Goal: Transaction & Acquisition: Book appointment/travel/reservation

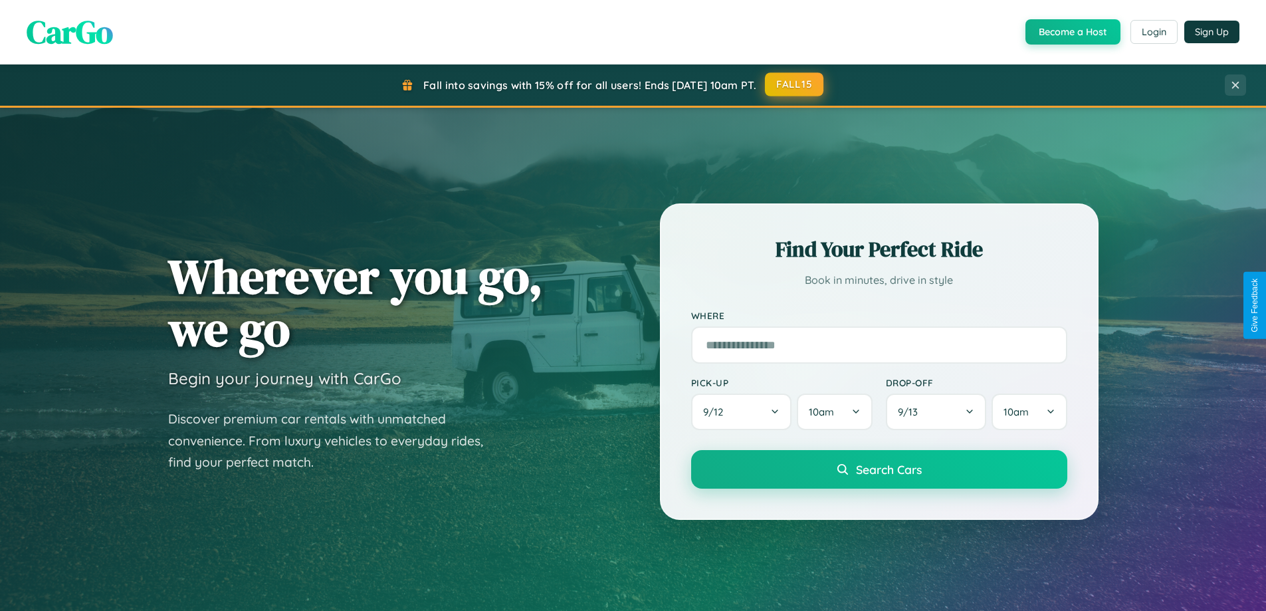
click at [795, 84] on button "FALL15" at bounding box center [794, 84] width 58 height 24
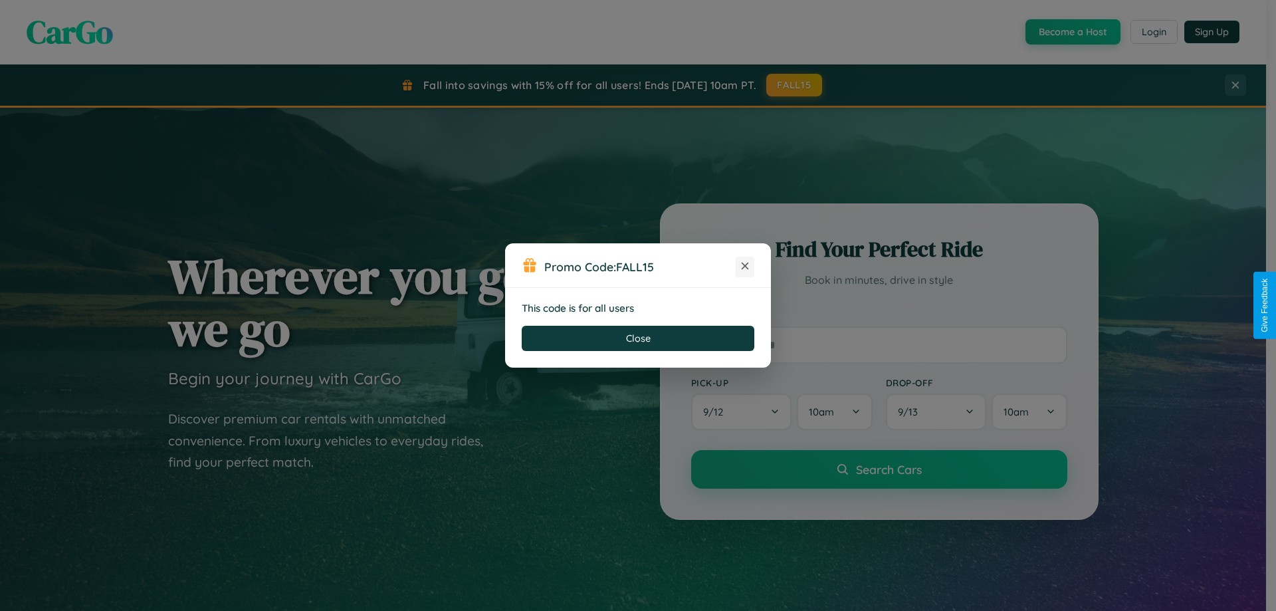
click at [745, 266] on icon at bounding box center [744, 265] width 13 height 13
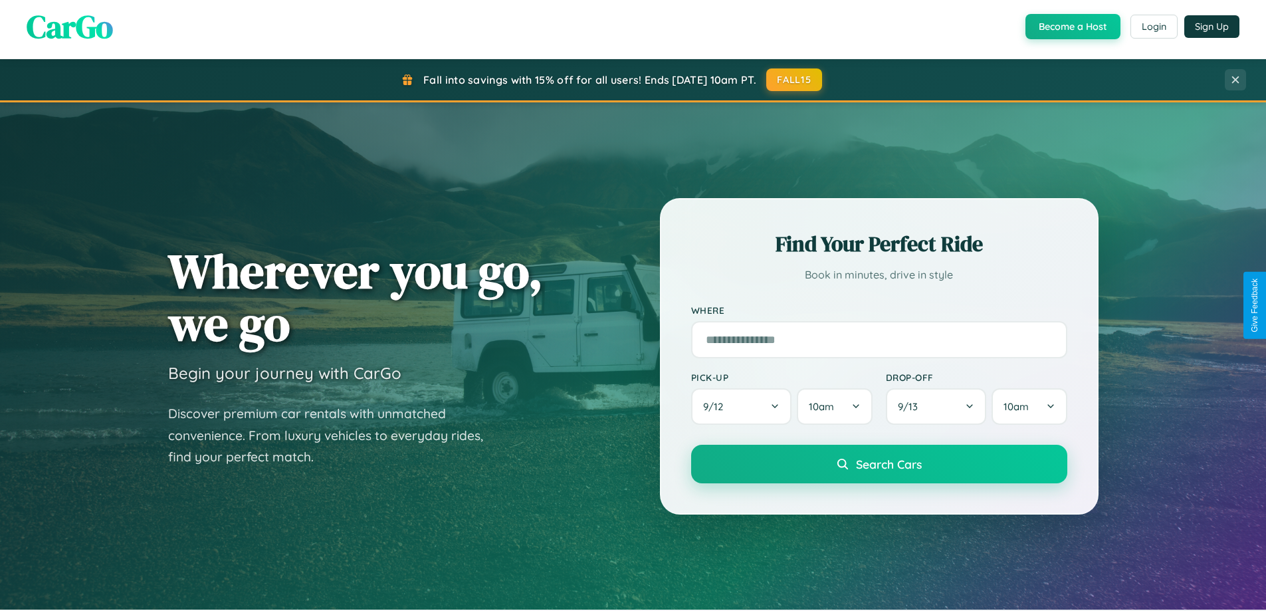
scroll to position [39, 0]
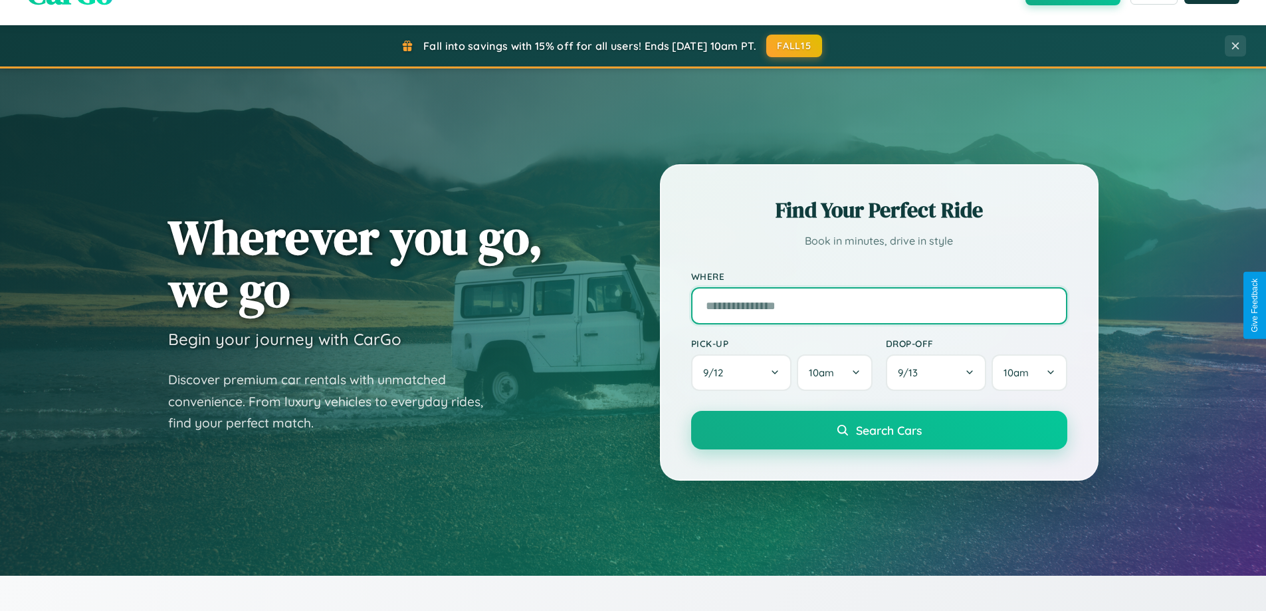
click at [879, 305] on input "text" at bounding box center [879, 305] width 376 height 37
type input "*********"
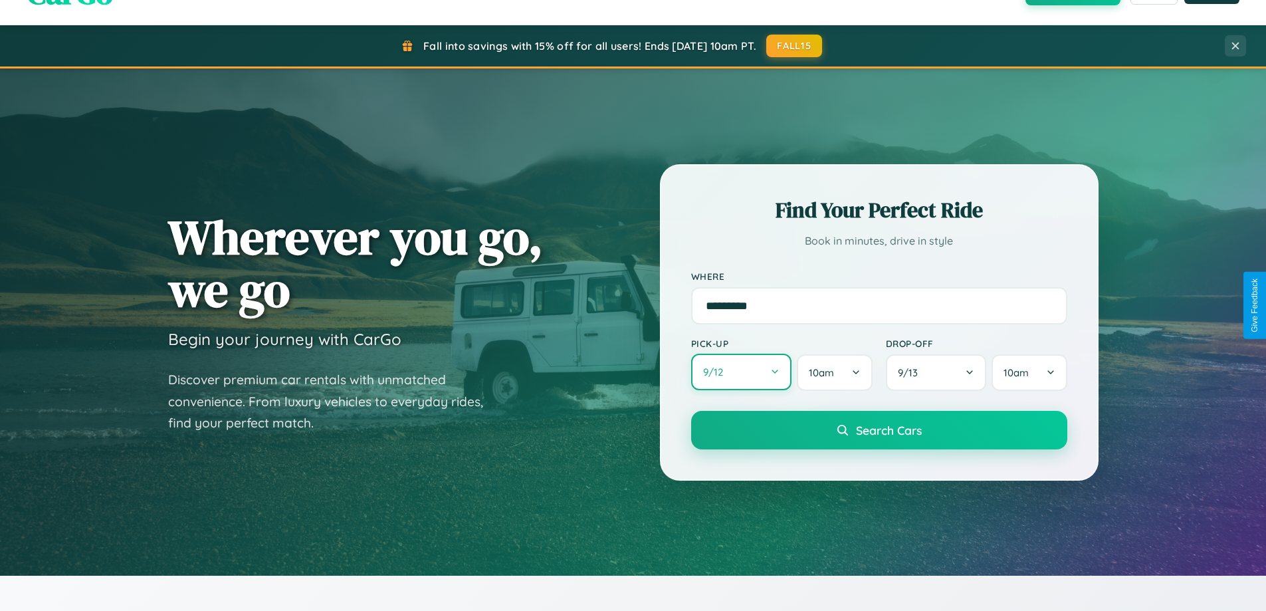
click at [741, 372] on button "9 / 12" at bounding box center [741, 372] width 101 height 37
select select "*"
select select "****"
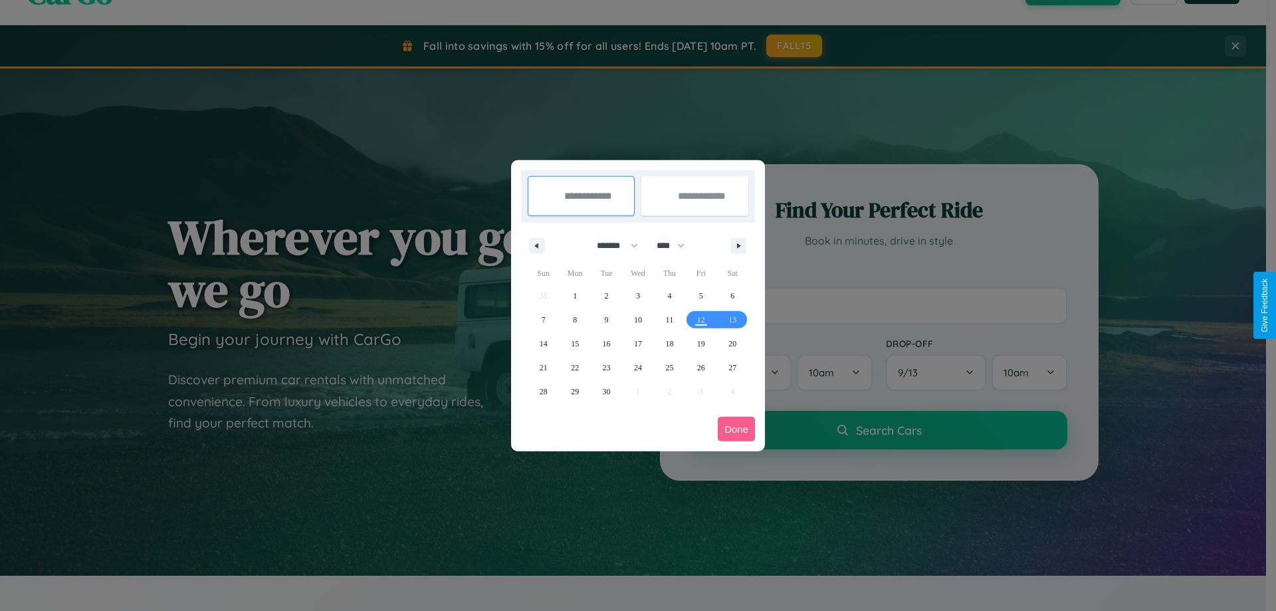
drag, startPoint x: 611, startPoint y: 245, endPoint x: 638, endPoint y: 266, distance: 34.0
click at [611, 245] on select "******* ******** ***** ***** *** **** **** ****** ********* ******* ******** **…" at bounding box center [615, 246] width 56 height 22
click at [606, 391] on span "30" at bounding box center [607, 391] width 8 height 24
type input "**********"
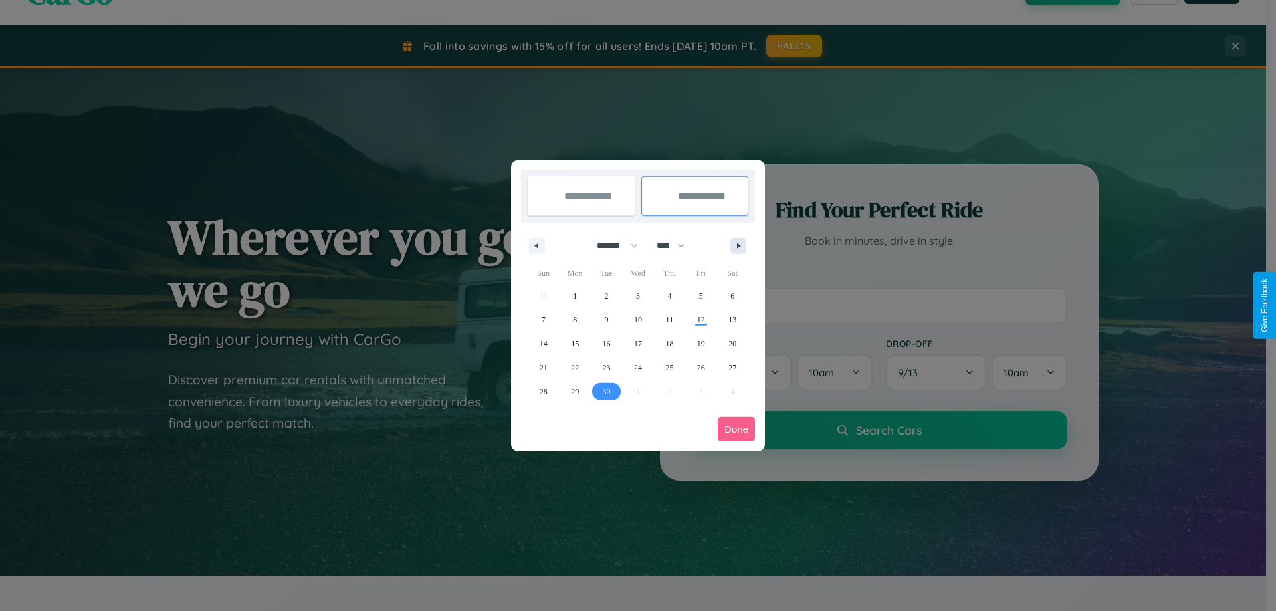
click at [738, 245] on icon "button" at bounding box center [741, 245] width 7 height 5
select select "*"
click at [700, 295] on span "3" at bounding box center [701, 296] width 4 height 24
type input "**********"
select select "*"
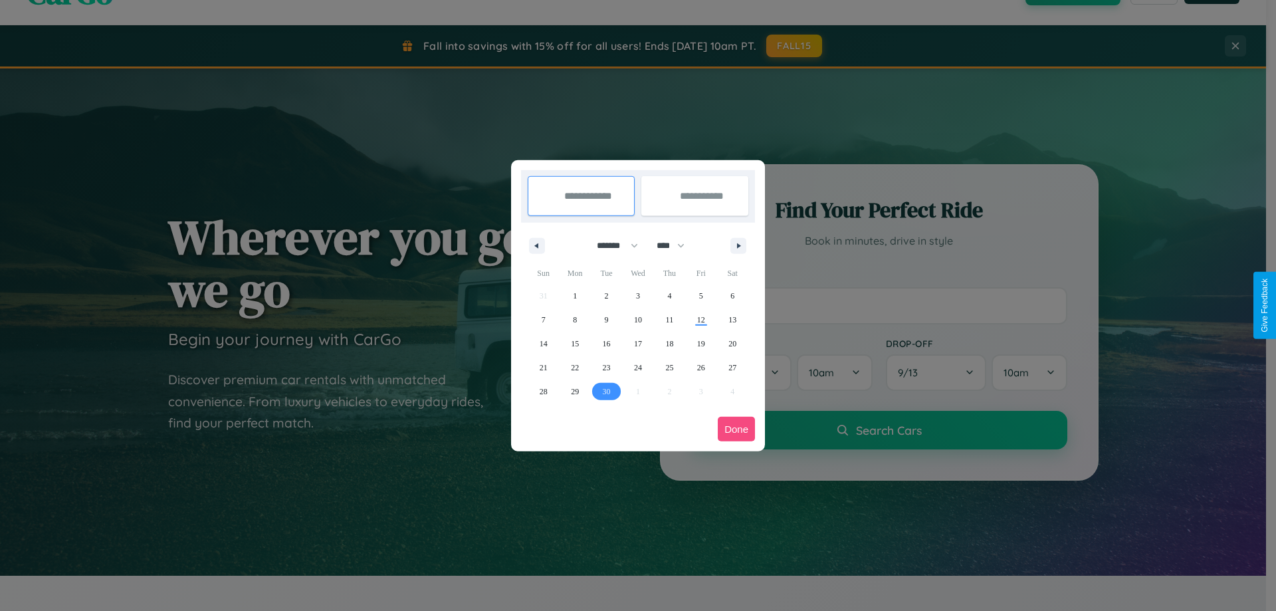
click at [736, 429] on button "Done" at bounding box center [736, 429] width 37 height 25
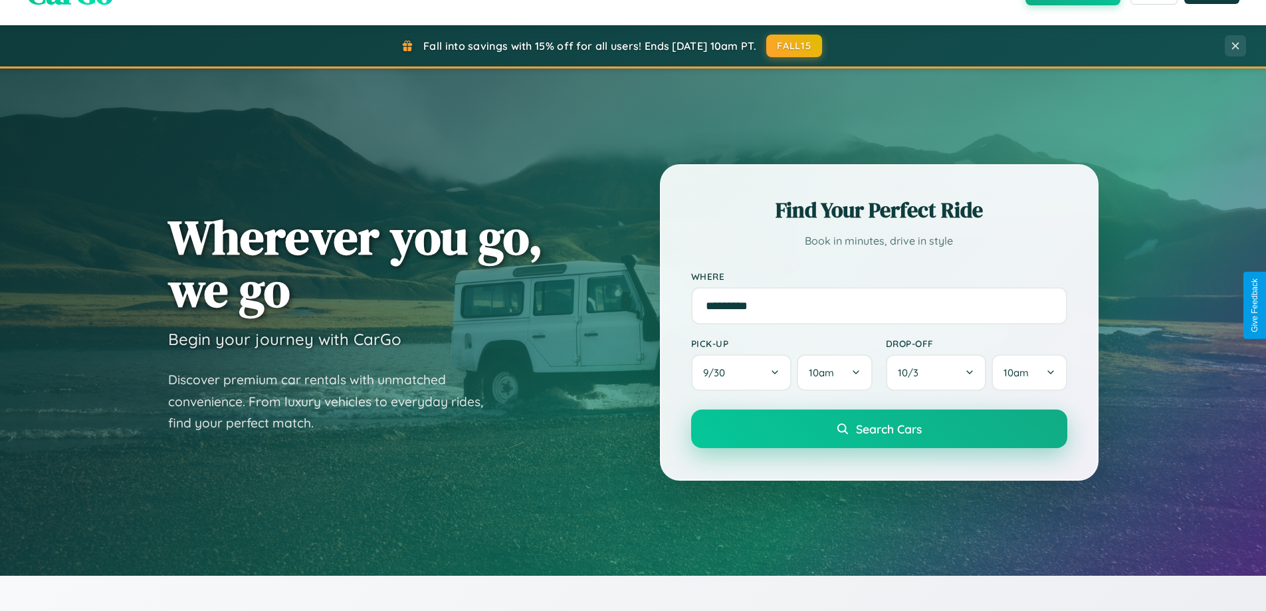
click at [879, 429] on span "Search Cars" at bounding box center [889, 428] width 66 height 15
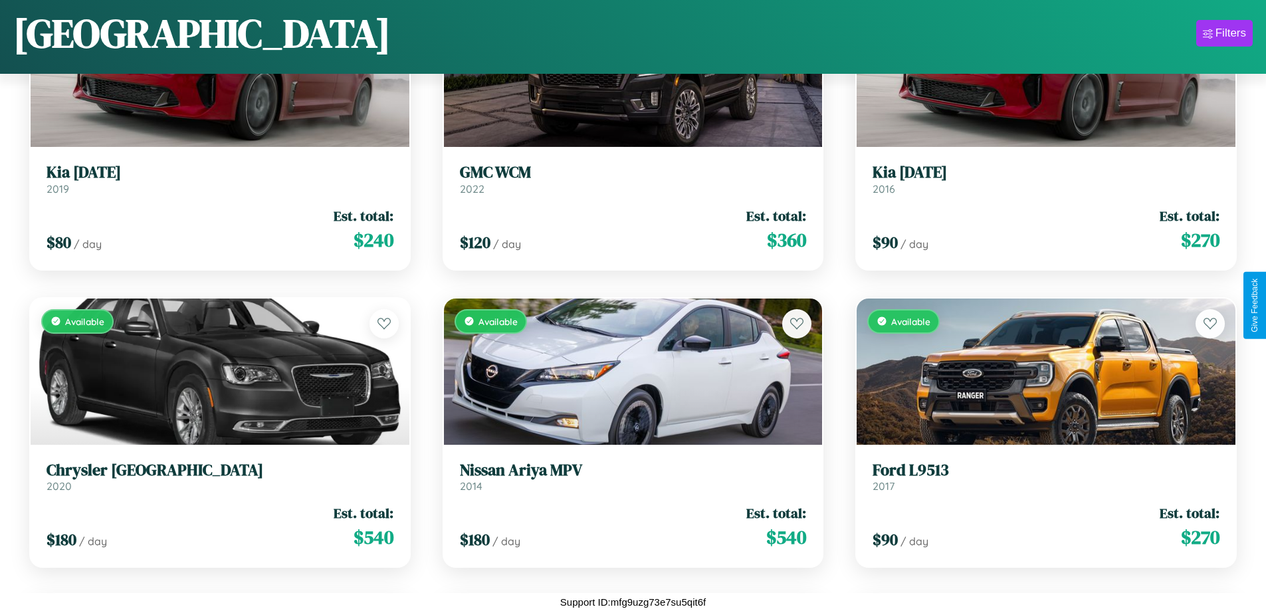
scroll to position [5841, 0]
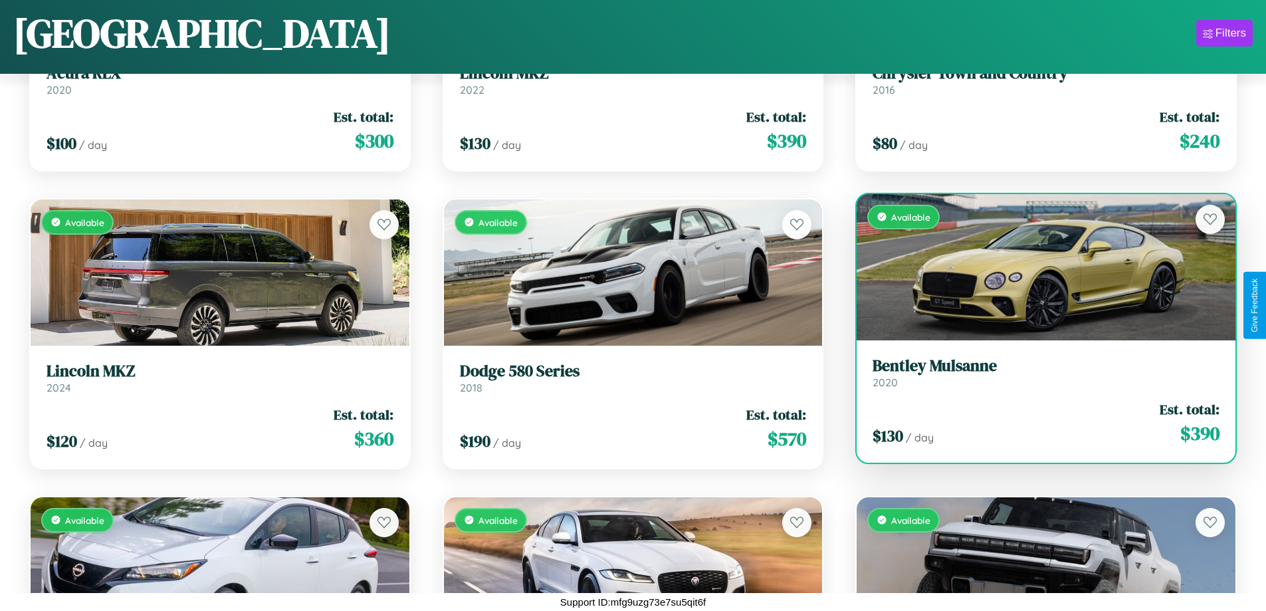
click at [1037, 377] on link "Bentley Mulsanne 2020" at bounding box center [1046, 372] width 347 height 33
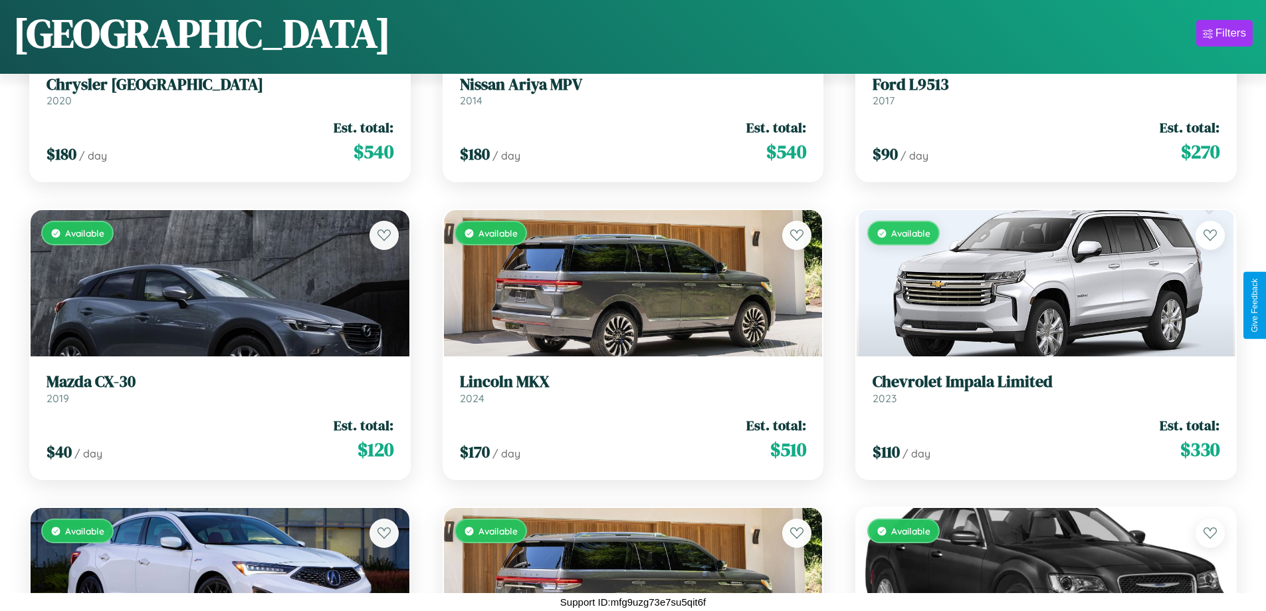
scroll to position [4055, 0]
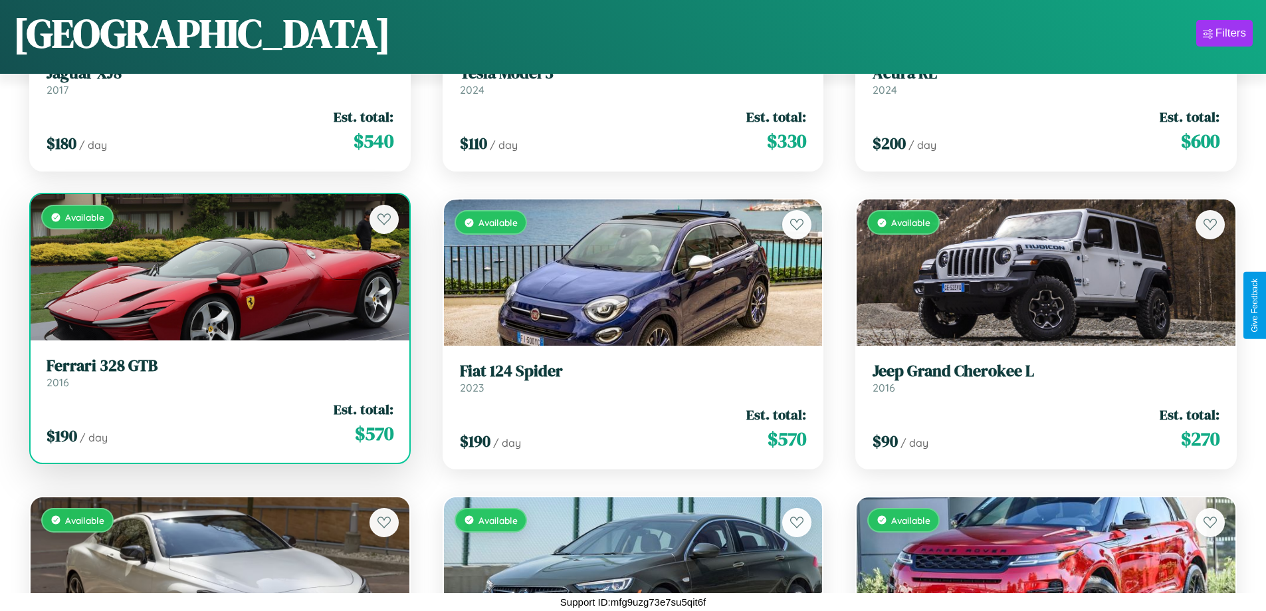
click at [218, 376] on link "Ferrari 328 GTB 2016" at bounding box center [220, 372] width 347 height 33
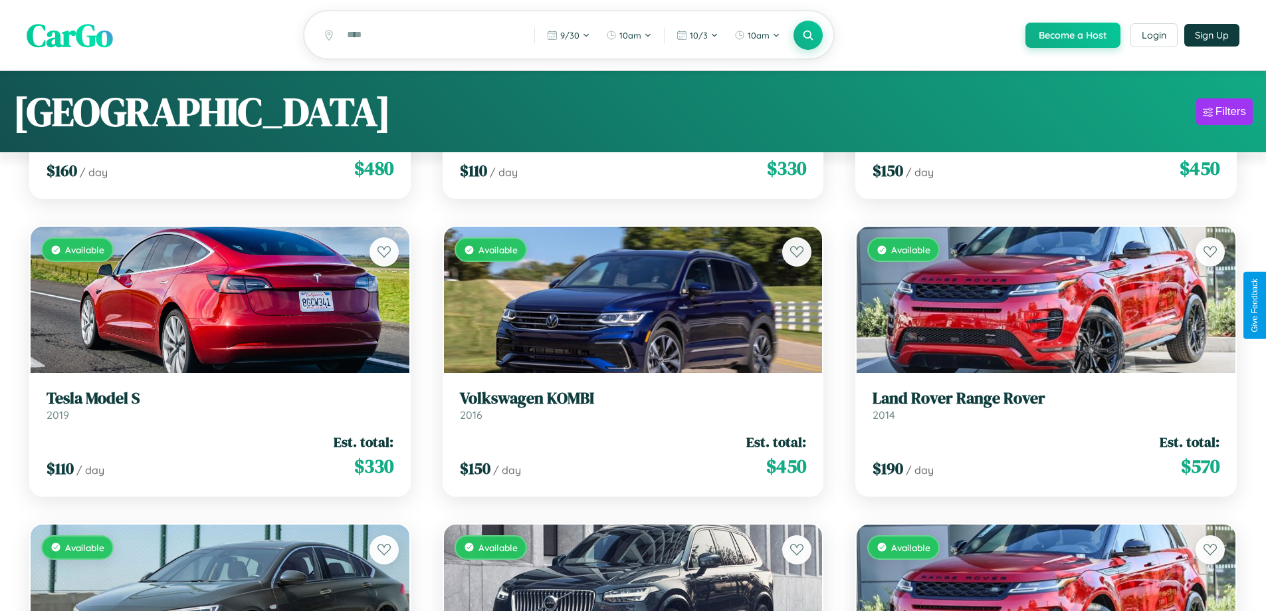
scroll to position [0, 0]
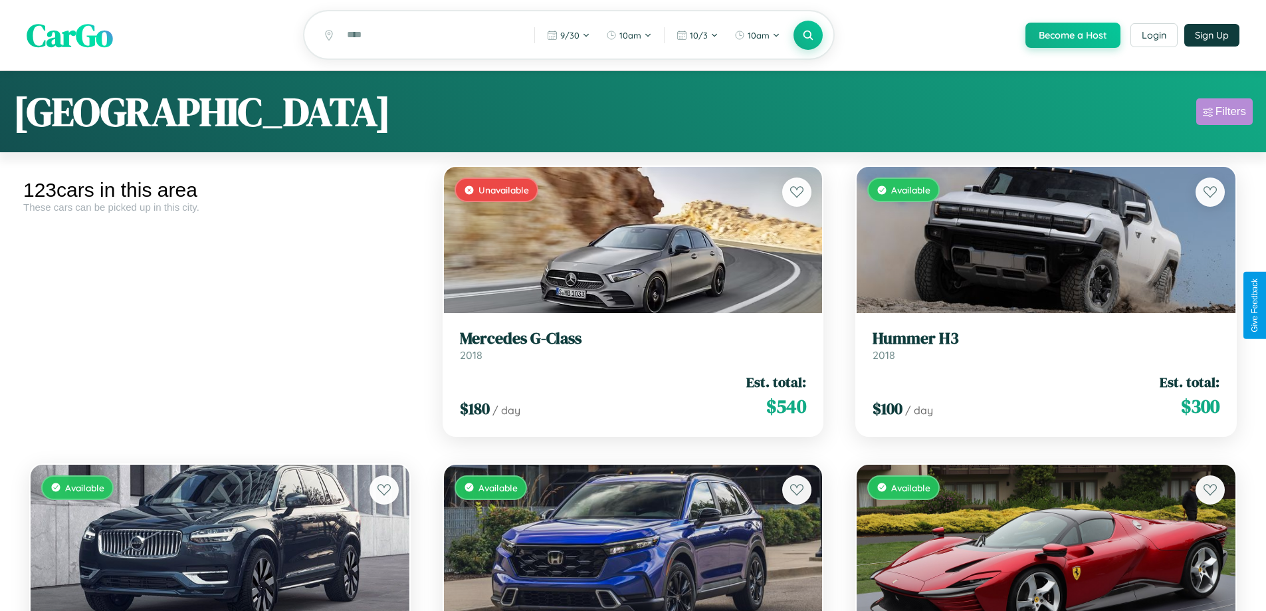
click at [1224, 114] on div "Filters" at bounding box center [1230, 111] width 31 height 13
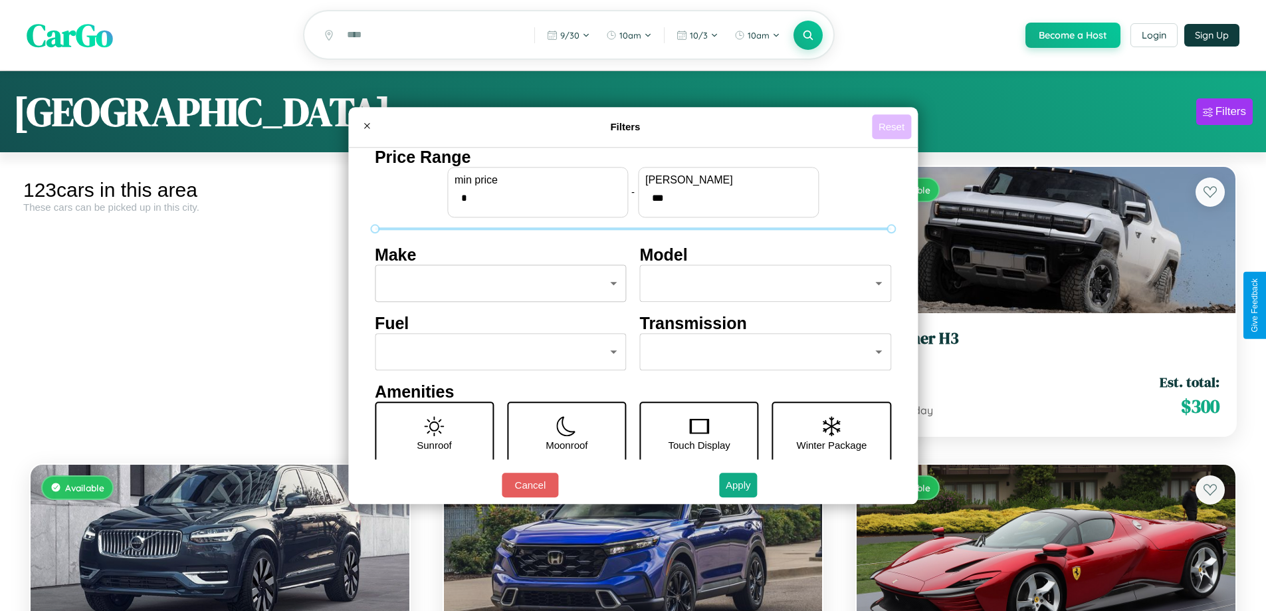
click at [893, 126] on button "Reset" at bounding box center [891, 126] width 39 height 25
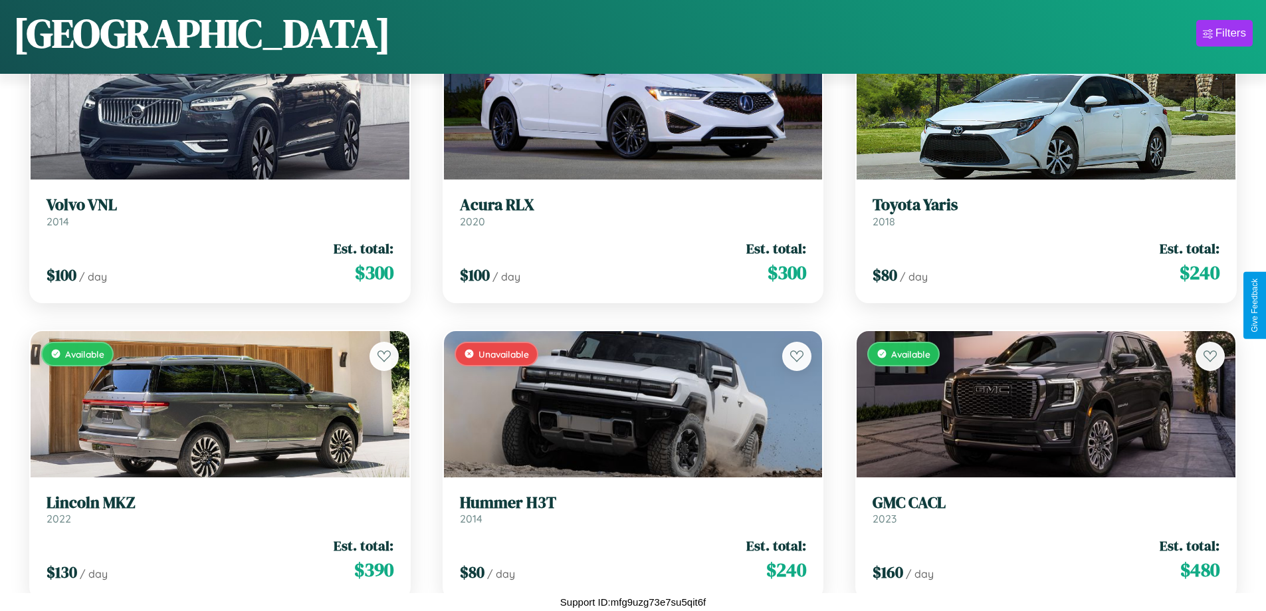
scroll to position [1080, 0]
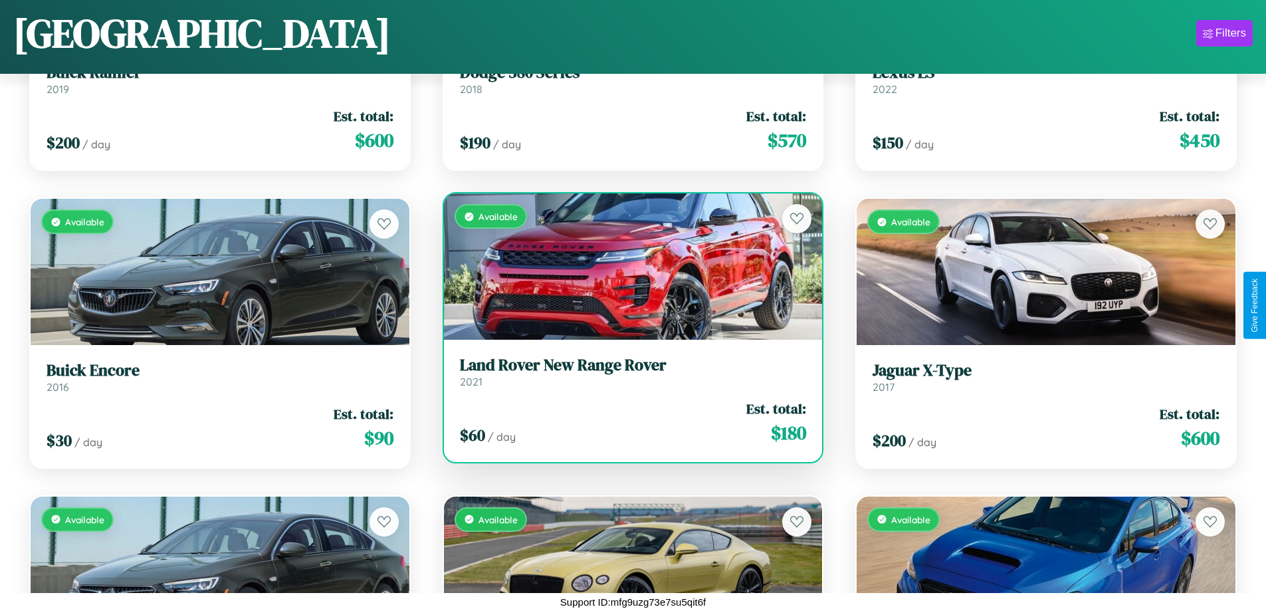
click at [627, 272] on div "Available" at bounding box center [633, 266] width 379 height 146
click at [627, 266] on div "Available" at bounding box center [633, 266] width 379 height 146
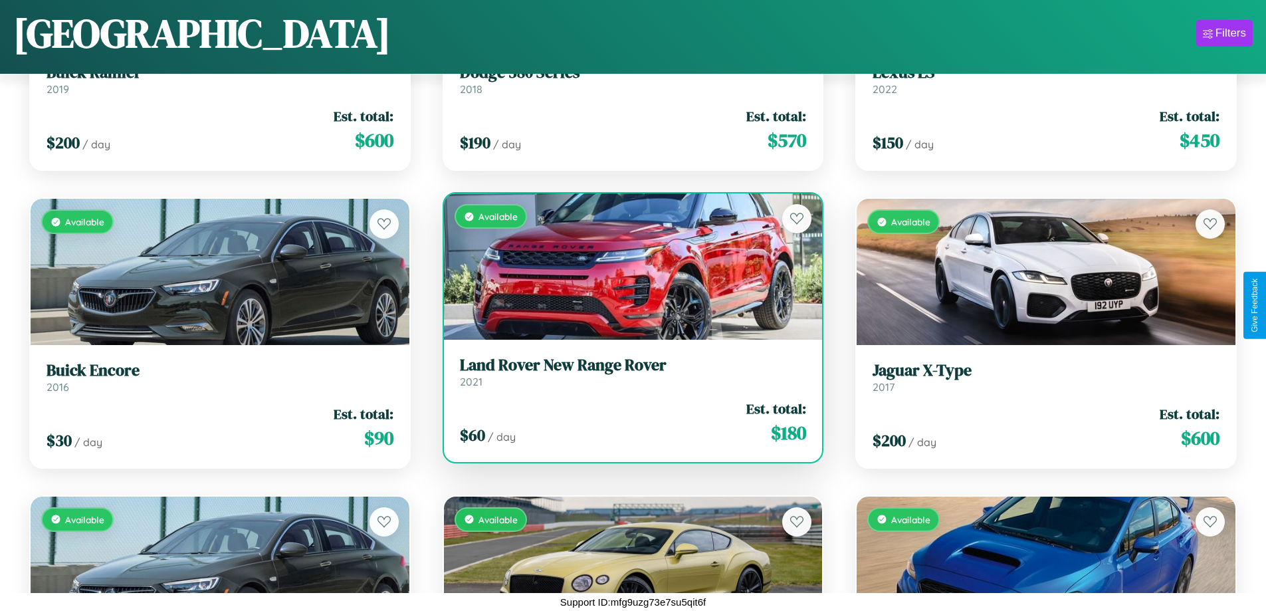
click at [627, 266] on div "Available" at bounding box center [633, 266] width 379 height 146
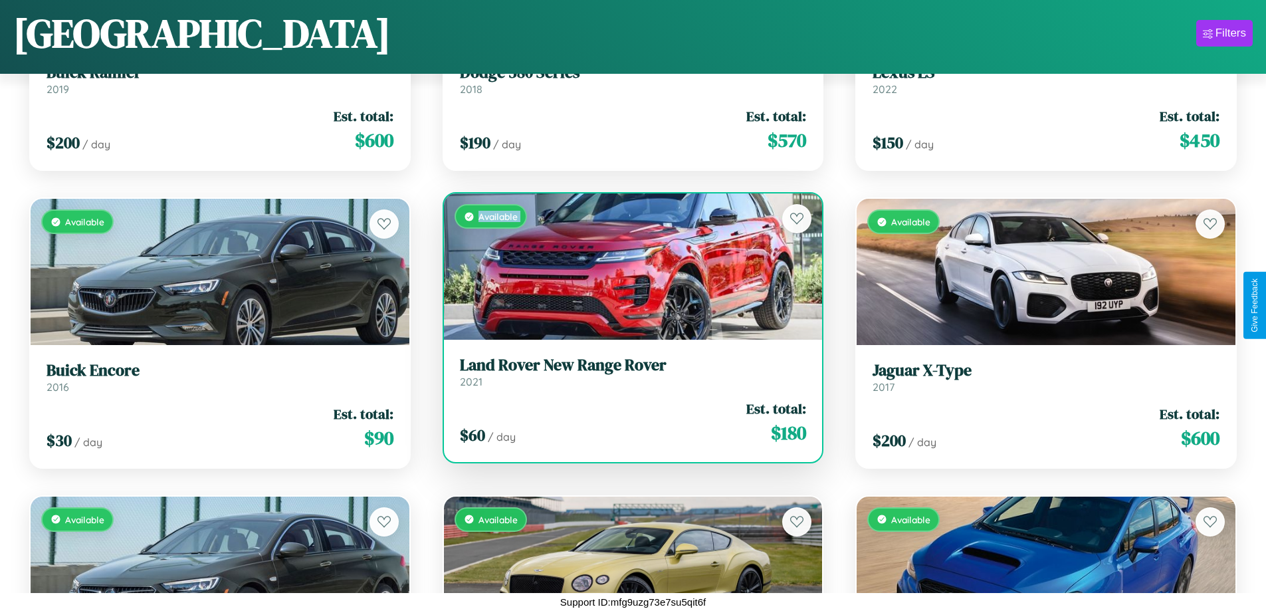
click at [627, 266] on div "Available" at bounding box center [633, 266] width 379 height 146
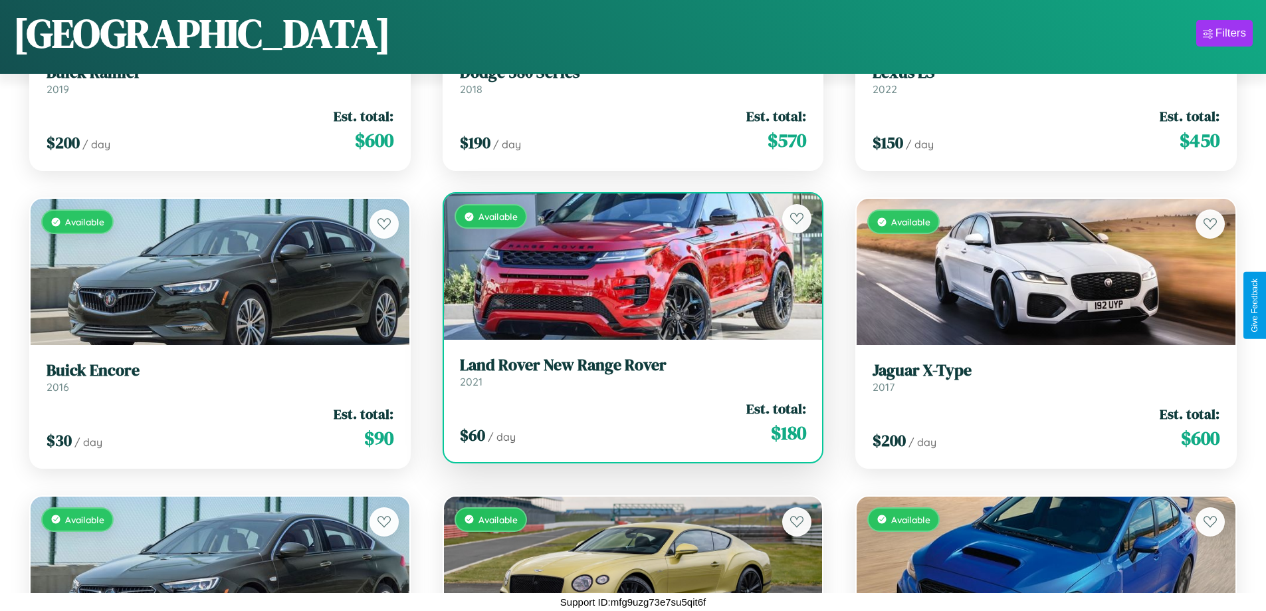
click at [627, 266] on div "Available" at bounding box center [633, 266] width 379 height 146
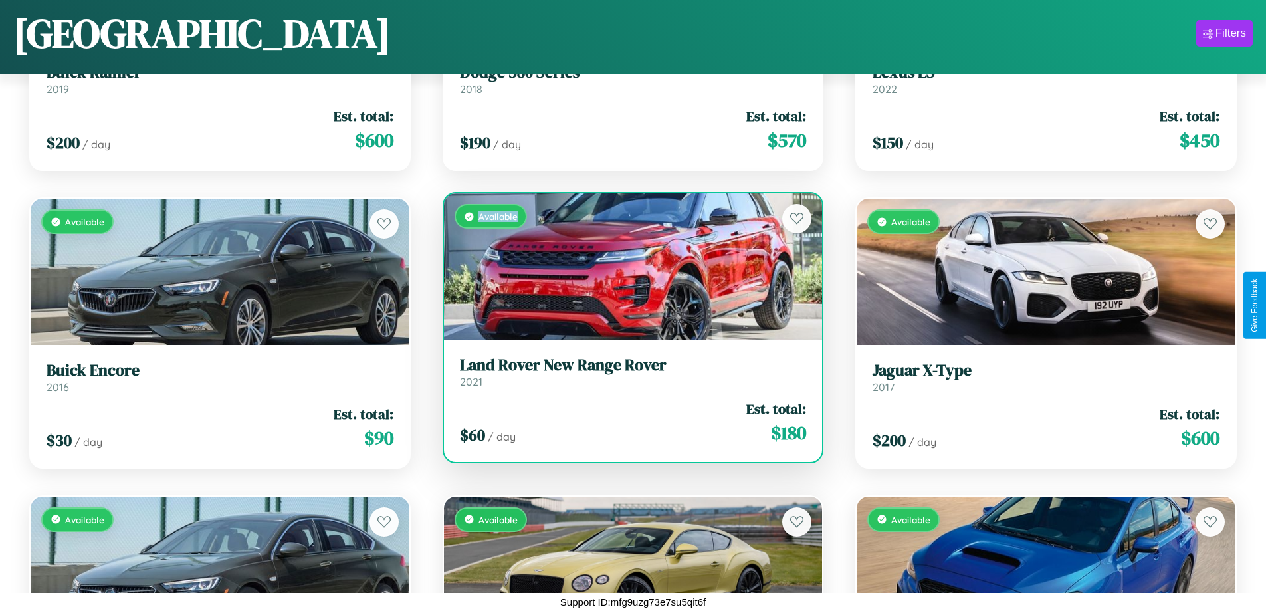
click at [627, 266] on div "Available" at bounding box center [633, 266] width 379 height 146
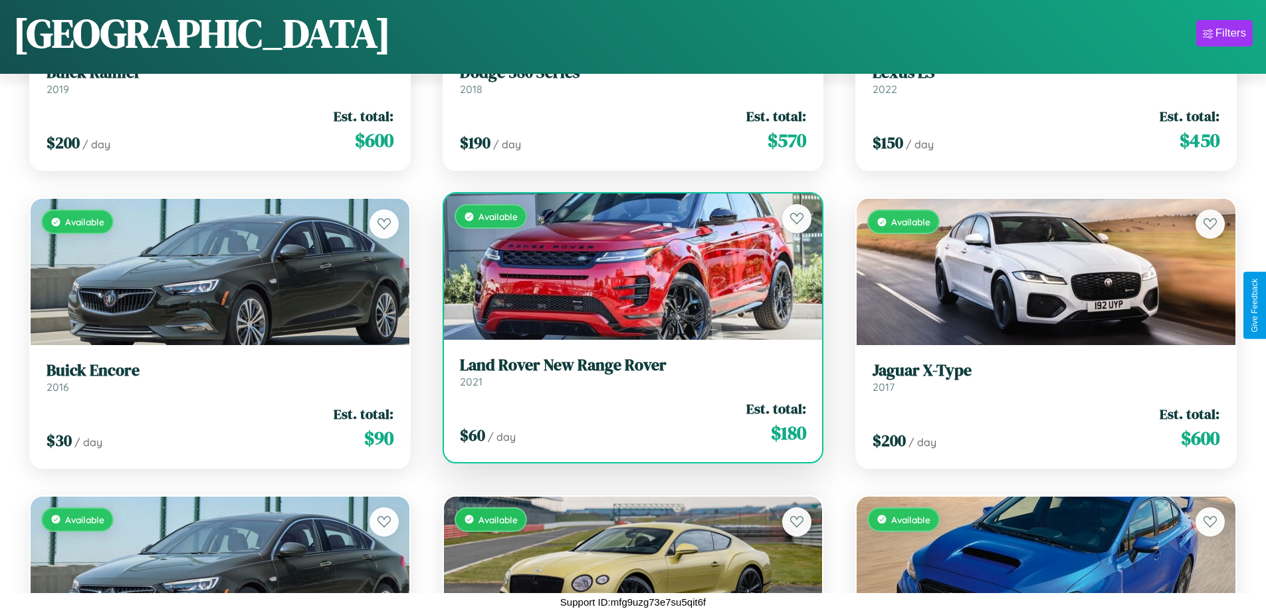
click at [627, 371] on h3 "Land Rover New Range Rover" at bounding box center [633, 365] width 347 height 19
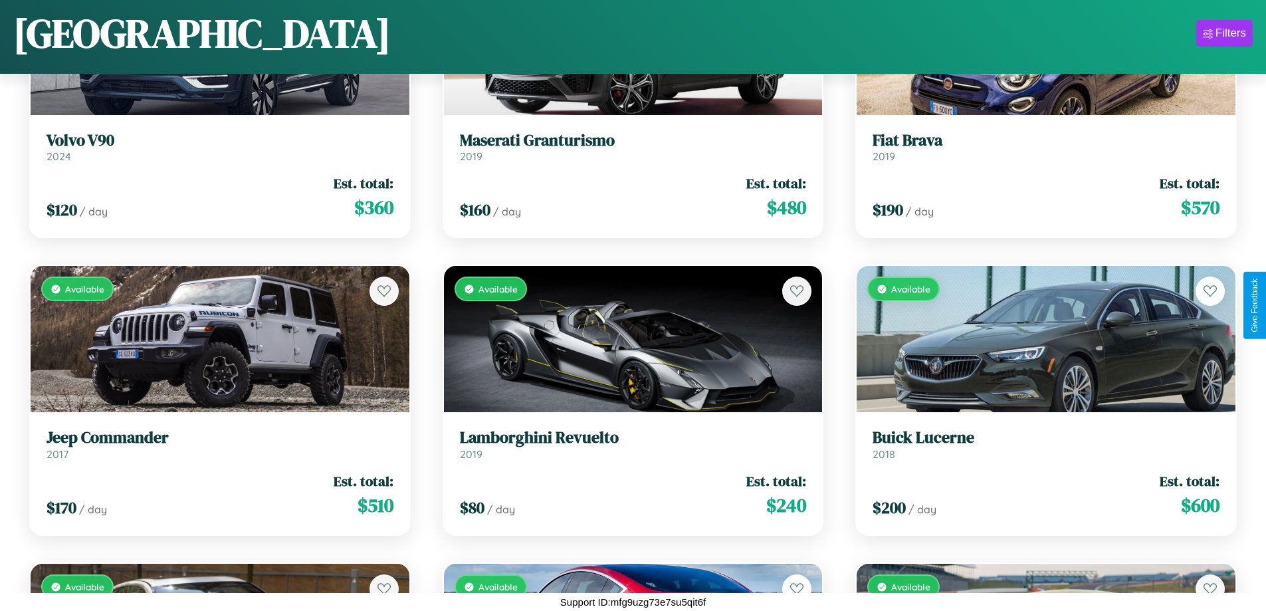
scroll to position [2270, 0]
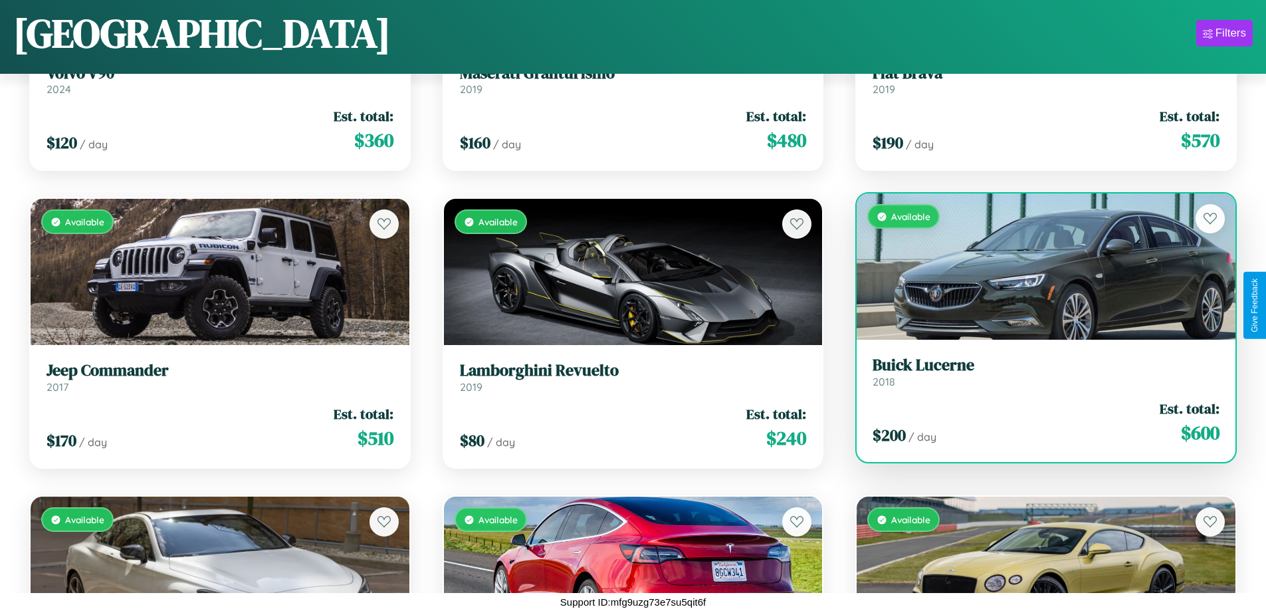
click at [1037, 375] on h3 "Buick Lucerne" at bounding box center [1046, 365] width 347 height 19
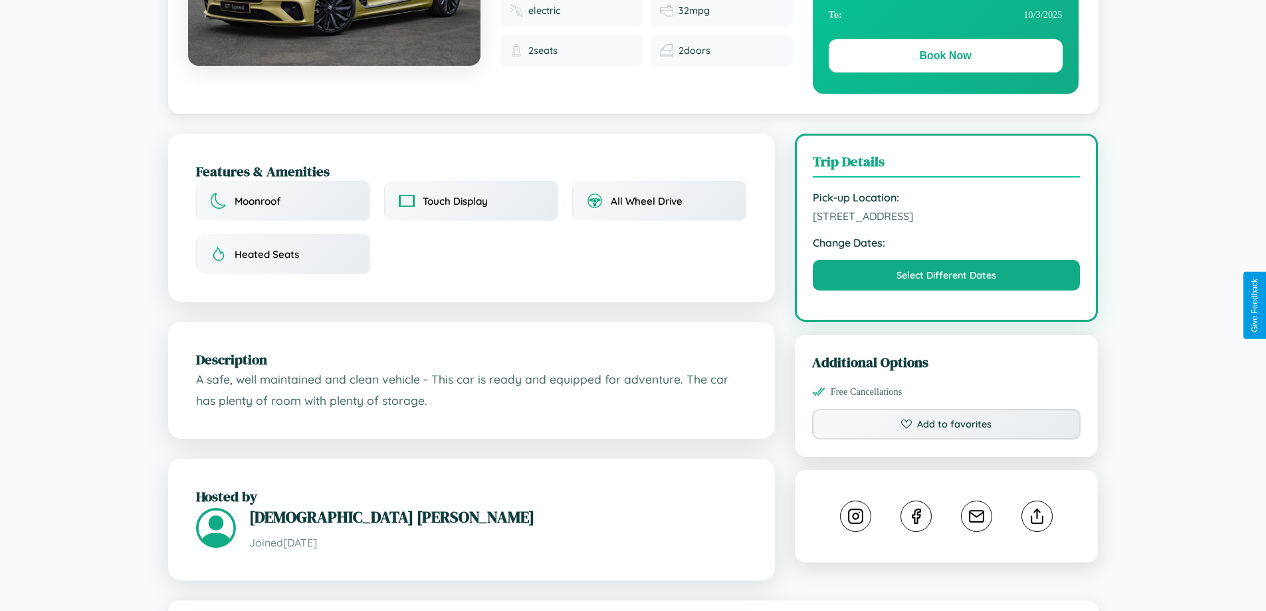
scroll to position [437, 0]
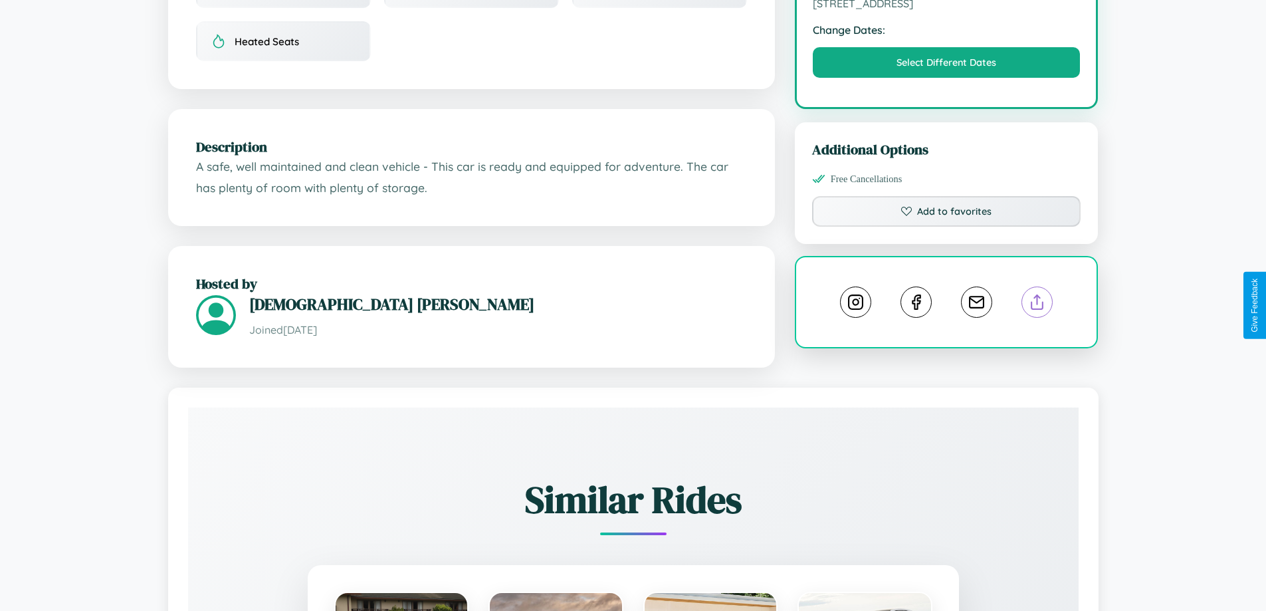
click at [1037, 304] on line at bounding box center [1037, 299] width 0 height 9
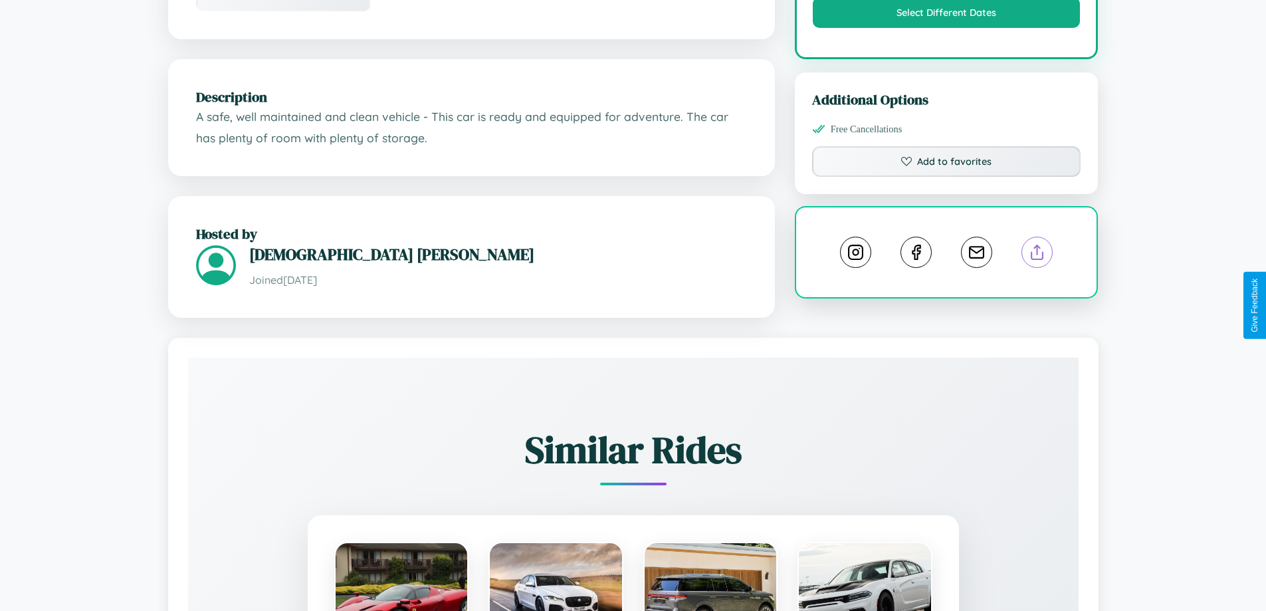
scroll to position [758, 0]
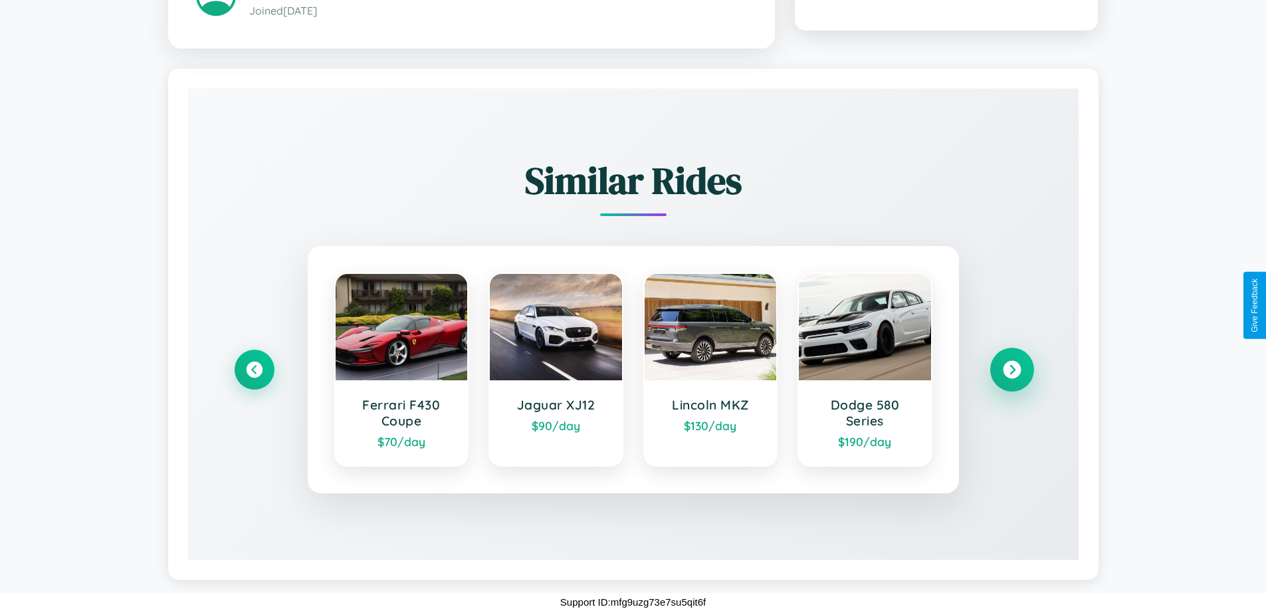
click at [1011, 369] on icon at bounding box center [1012, 370] width 18 height 18
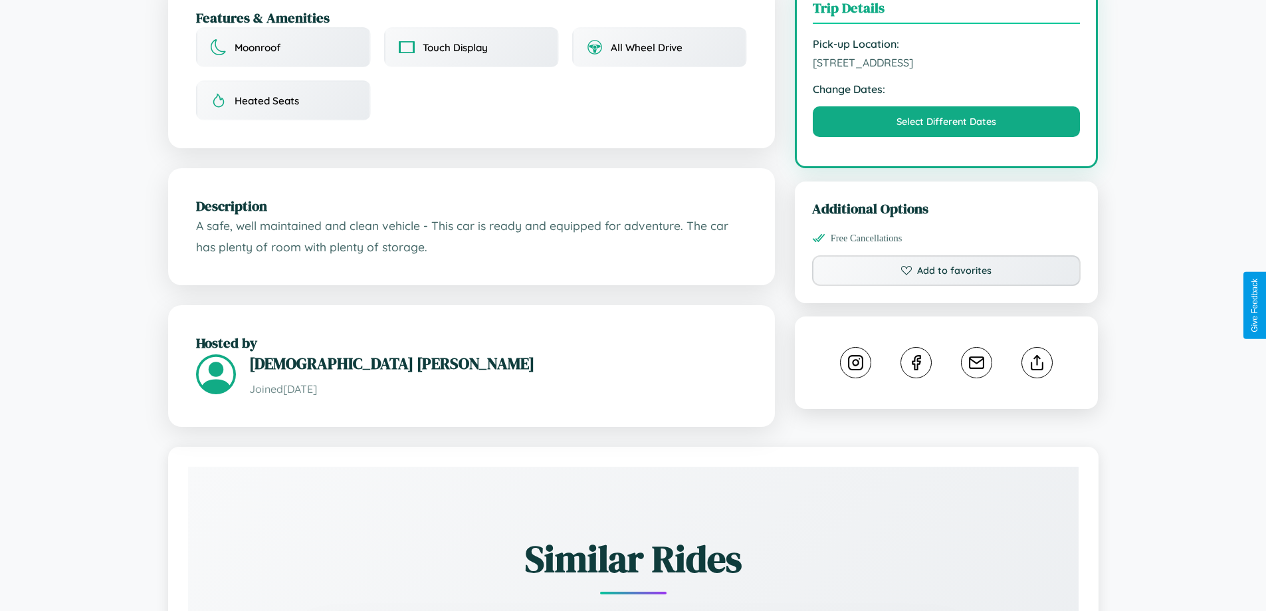
scroll to position [345, 0]
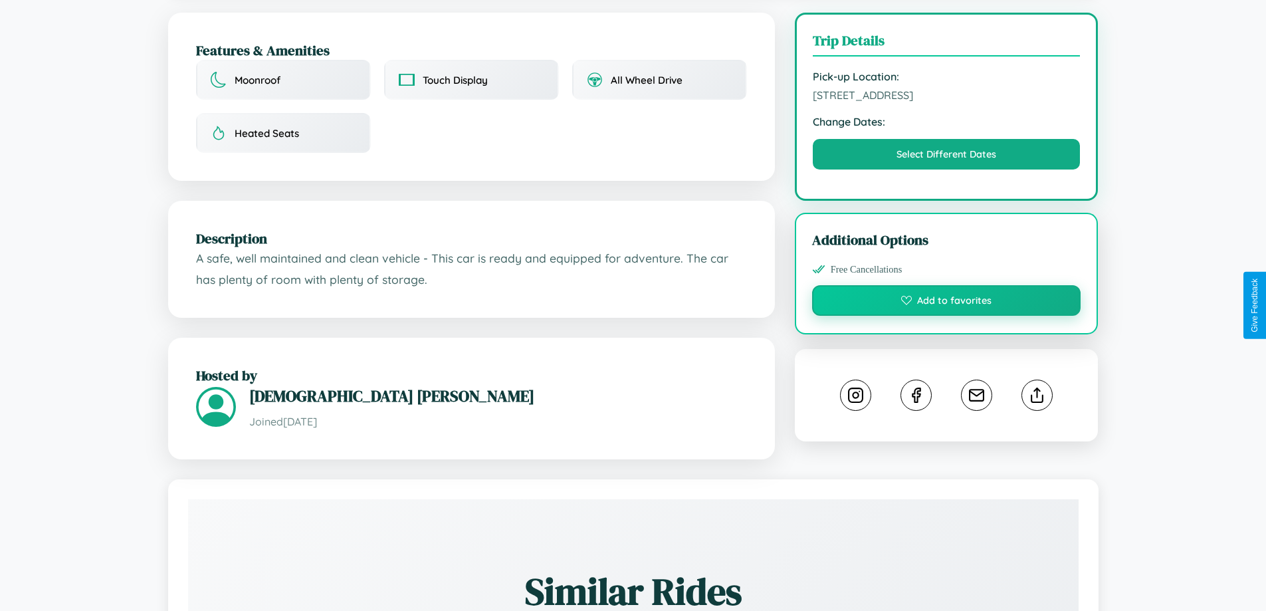
click at [946, 302] on button "Add to favorites" at bounding box center [946, 300] width 269 height 31
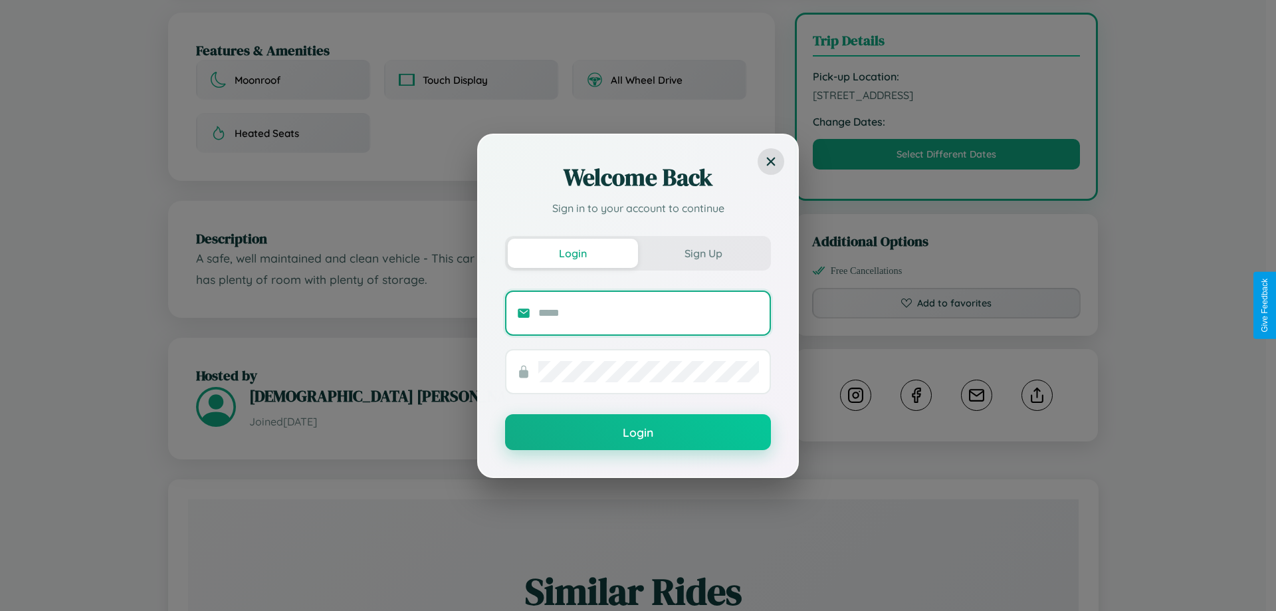
click at [649, 312] on input "text" at bounding box center [648, 312] width 221 height 21
type input "**********"
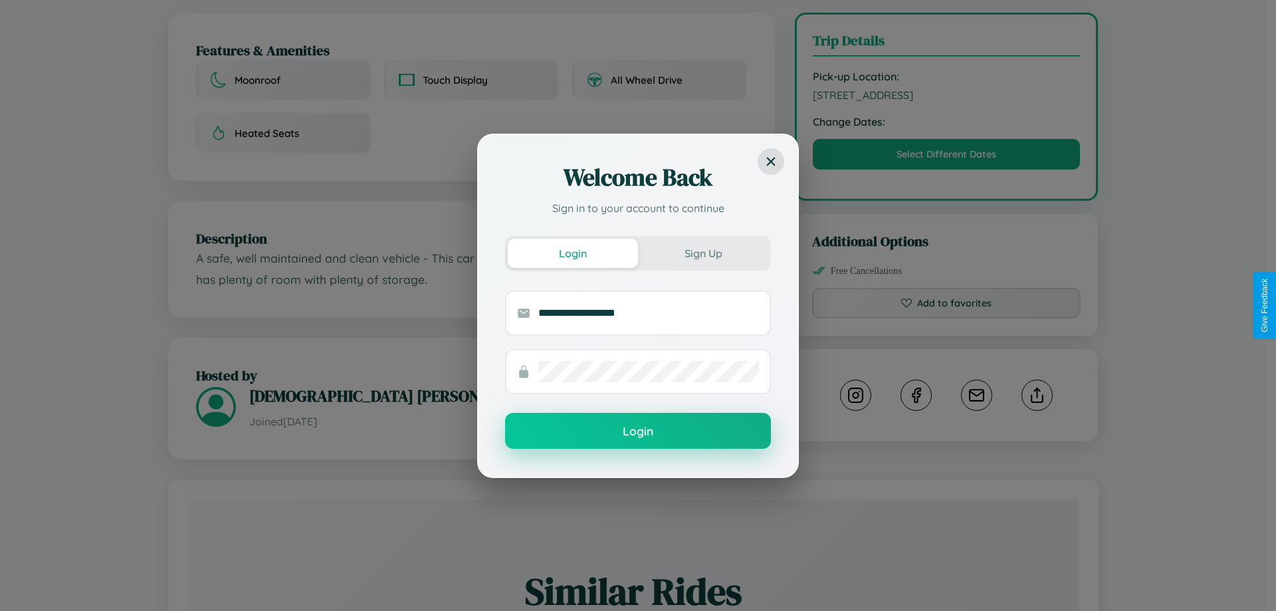
click at [638, 431] on button "Login" at bounding box center [638, 431] width 266 height 36
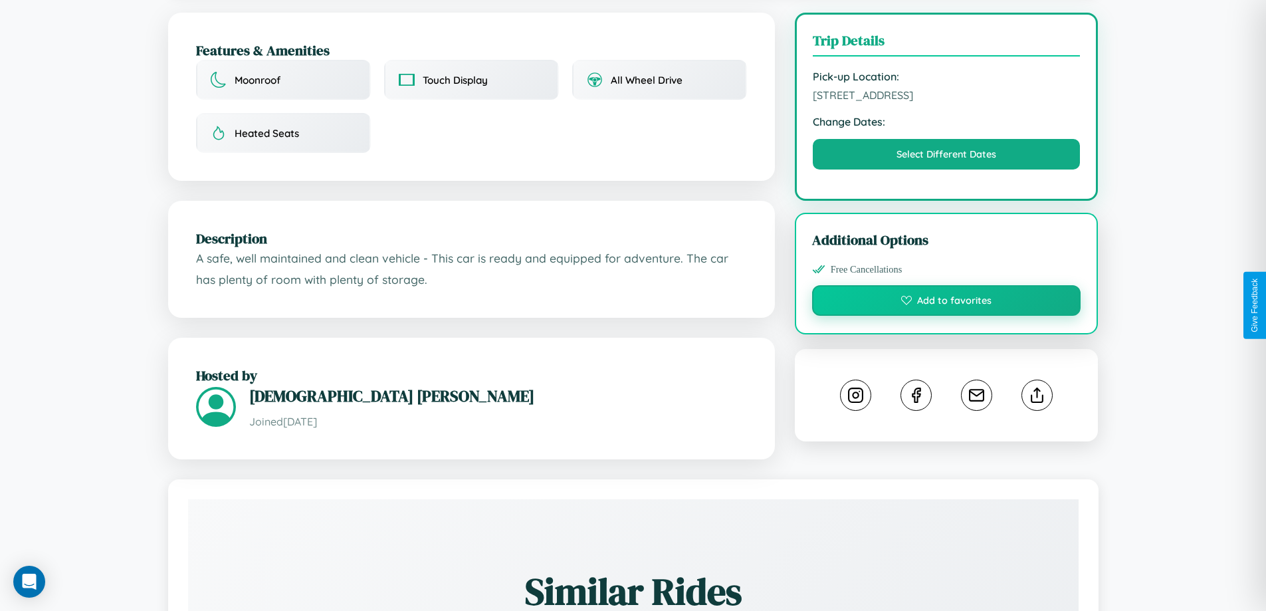
click at [946, 305] on button "Add to favorites" at bounding box center [946, 300] width 269 height 31
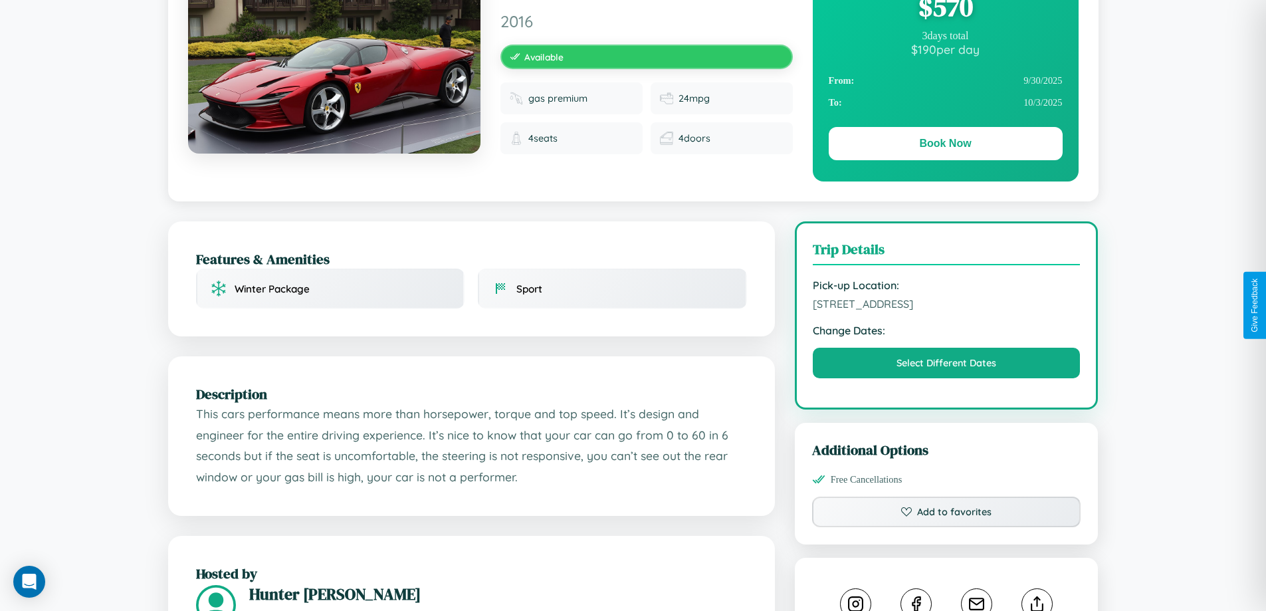
scroll to position [137, 0]
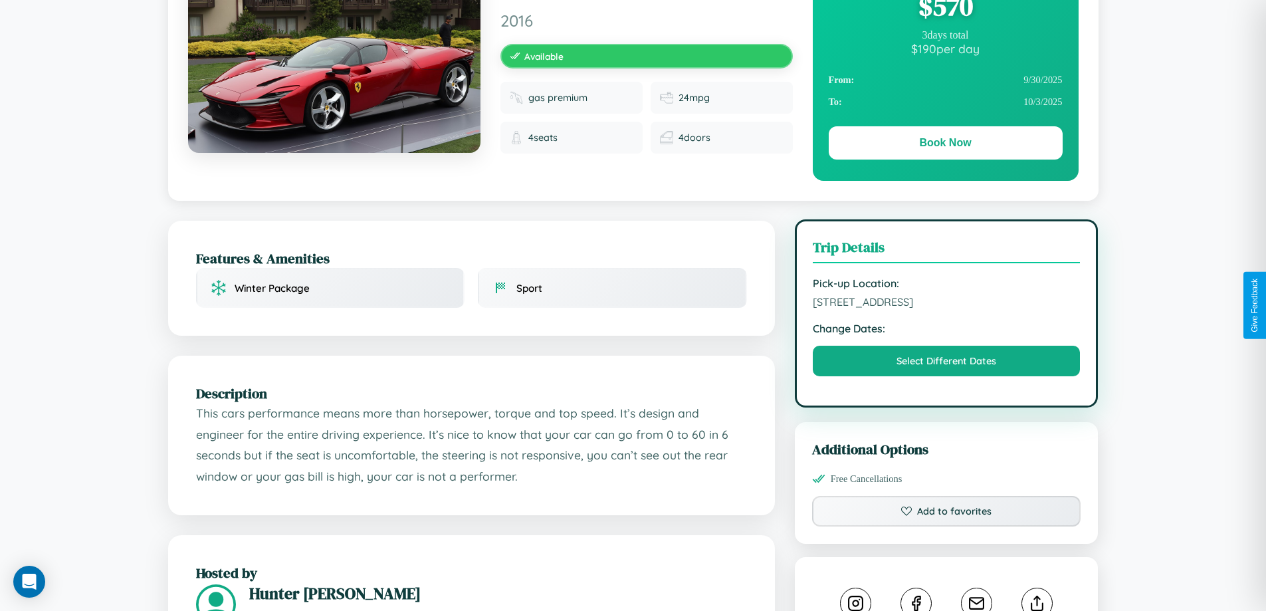
click at [946, 304] on span "4296 River Road Stockholm 41547 Sweden" at bounding box center [947, 301] width 268 height 13
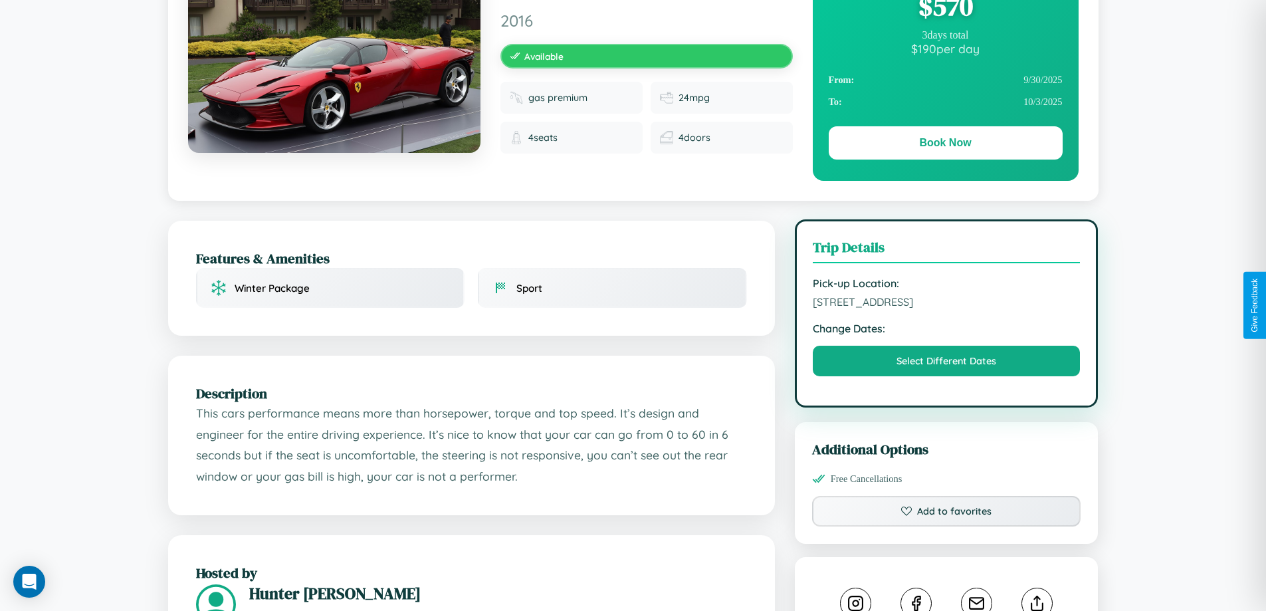
click at [946, 304] on span "4296 River Road Stockholm 41547 Sweden" at bounding box center [947, 301] width 268 height 13
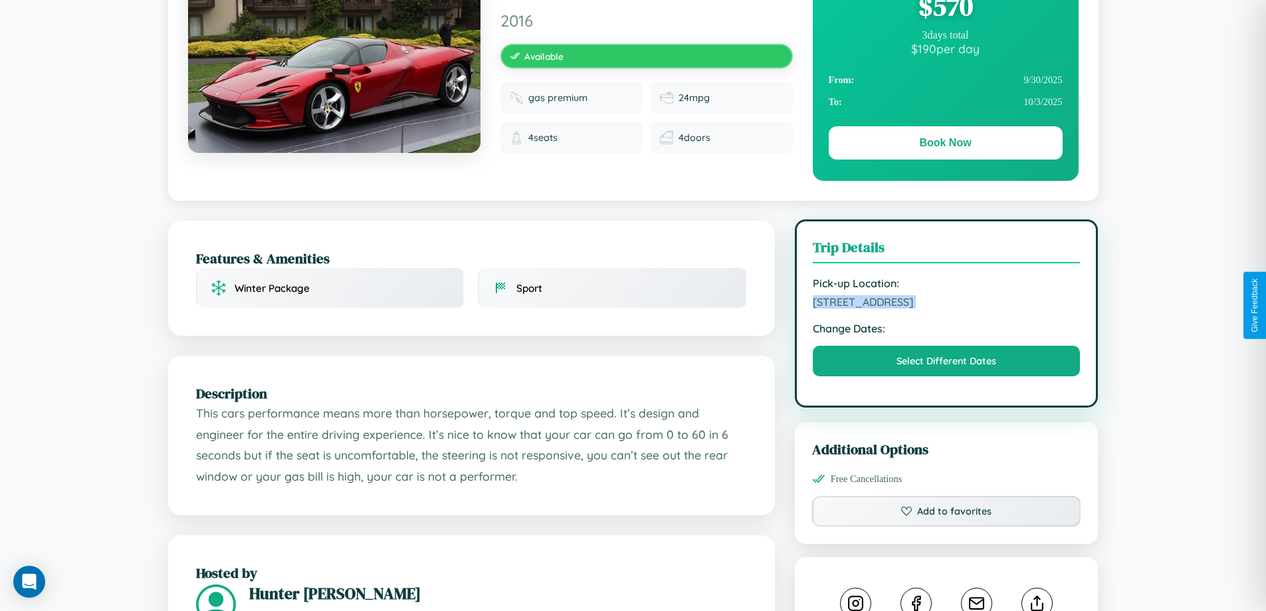
click at [946, 304] on span "4296 River Road Stockholm 41547 Sweden" at bounding box center [947, 301] width 268 height 13
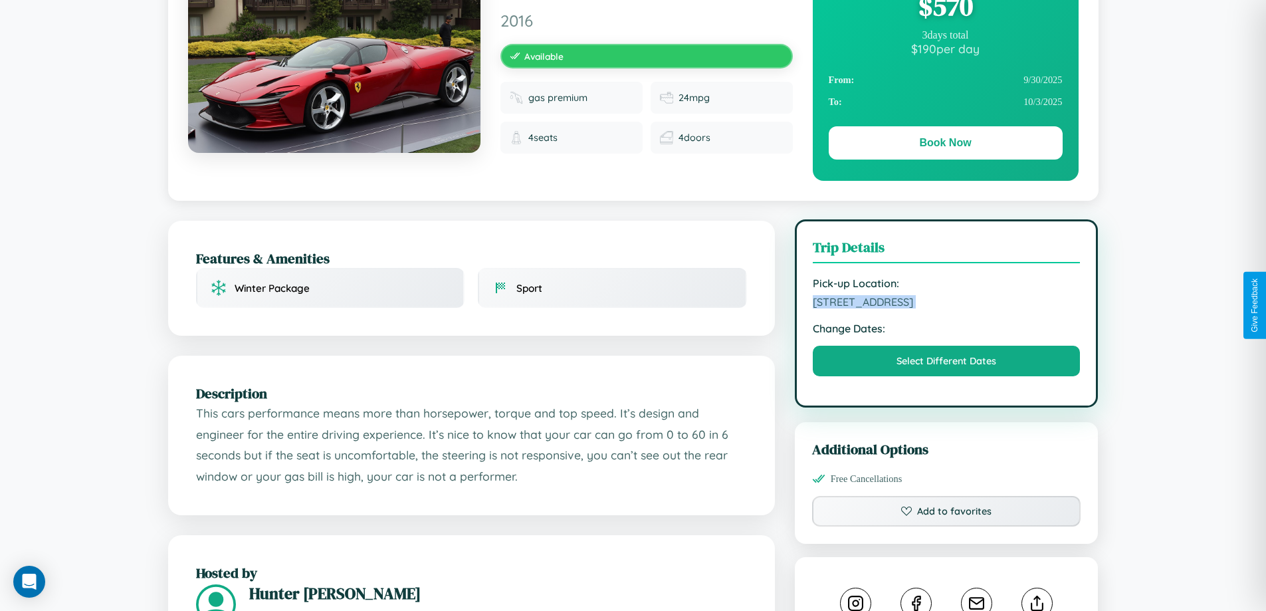
click at [946, 304] on span "4296 River Road Stockholm 41547 Sweden" at bounding box center [947, 301] width 268 height 13
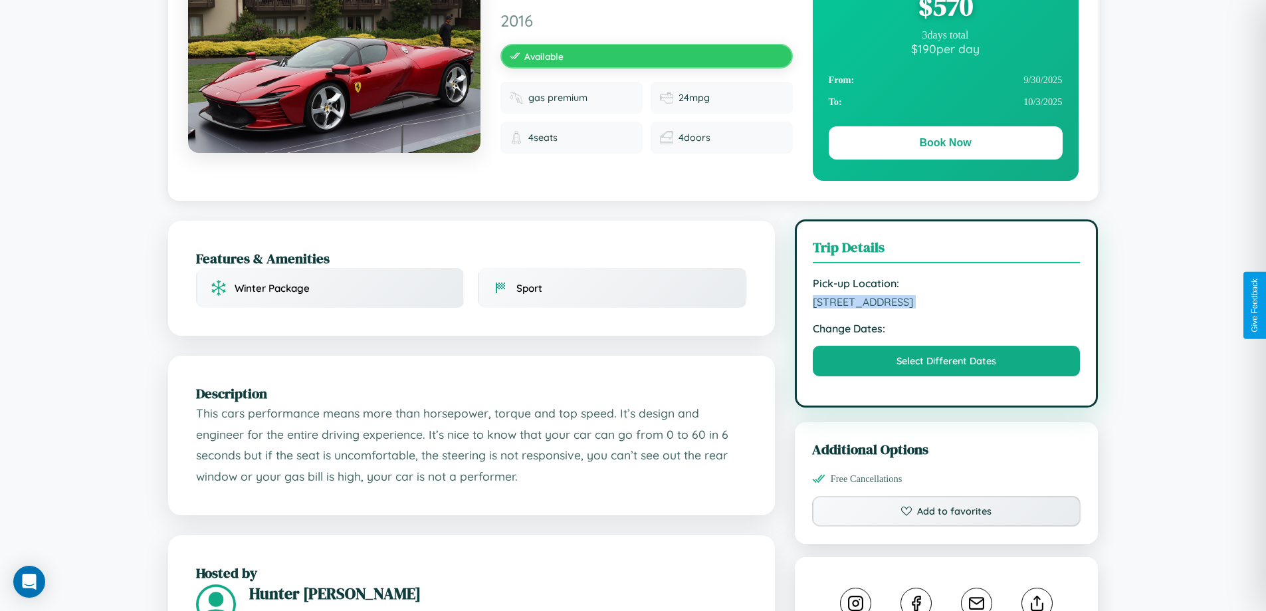
click at [946, 304] on span "4296 River Road Stockholm 41547 Sweden" at bounding box center [947, 301] width 268 height 13
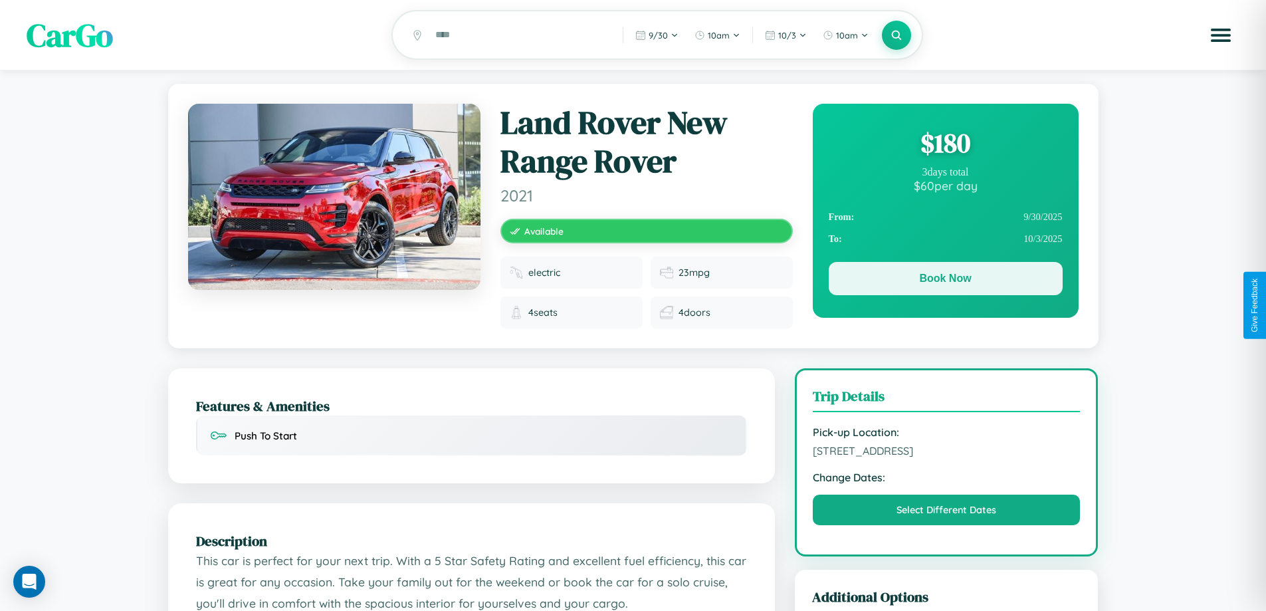
click at [945, 280] on button "Book Now" at bounding box center [946, 278] width 234 height 33
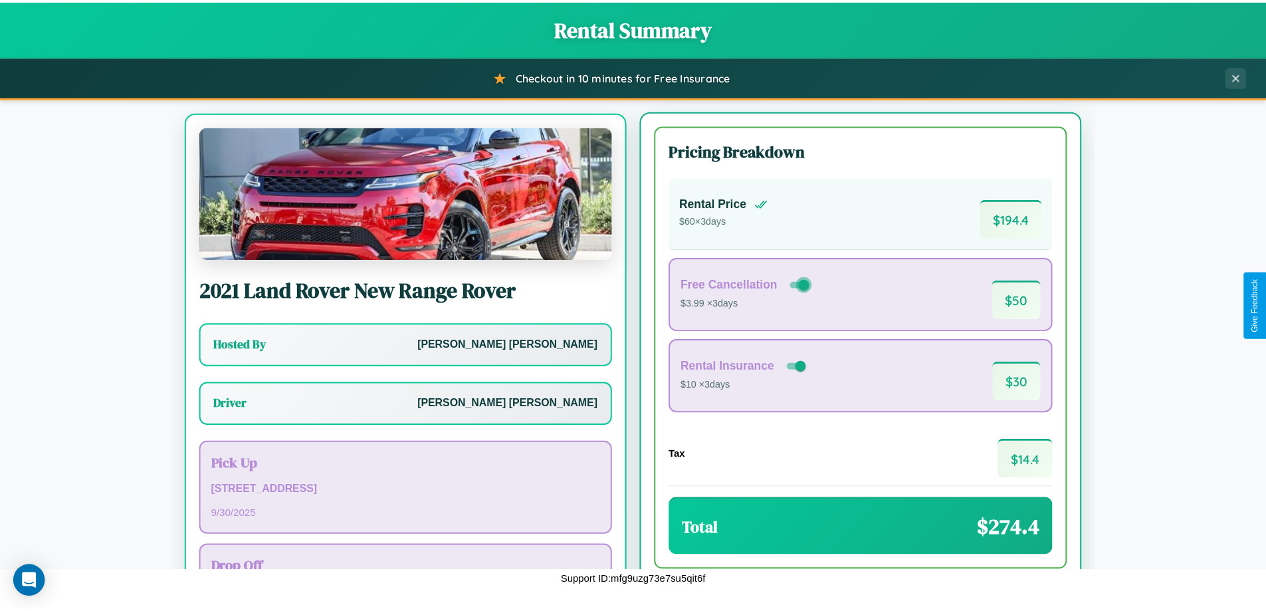
scroll to position [62, 0]
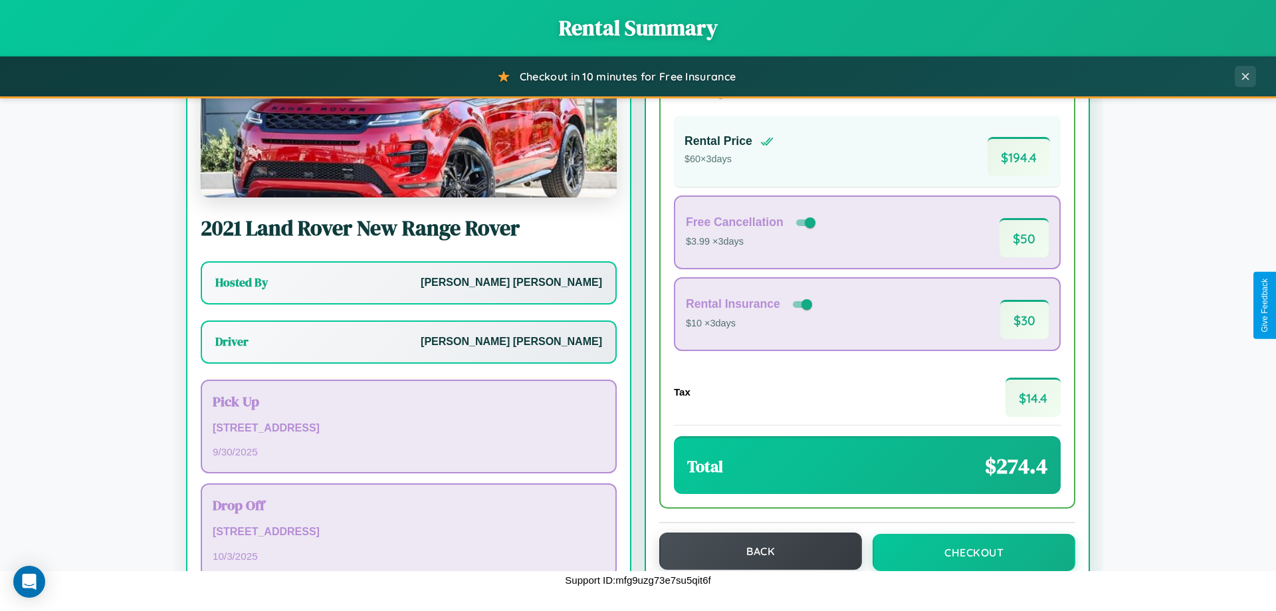
click at [754, 551] on button "Back" at bounding box center [760, 550] width 203 height 37
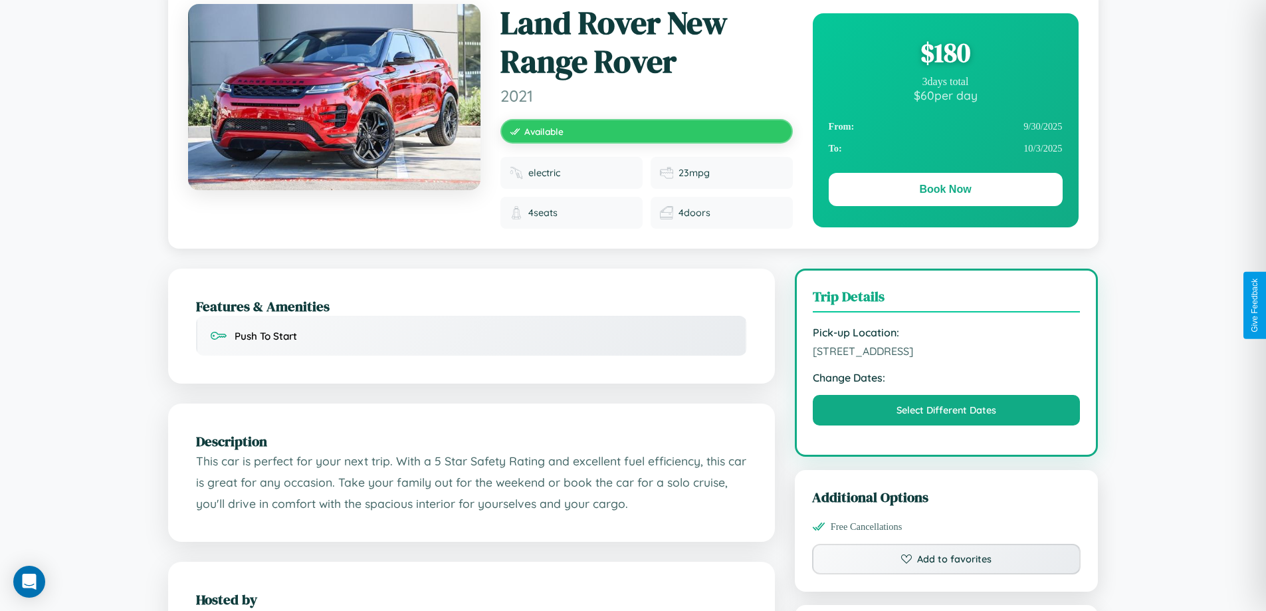
scroll to position [148, 0]
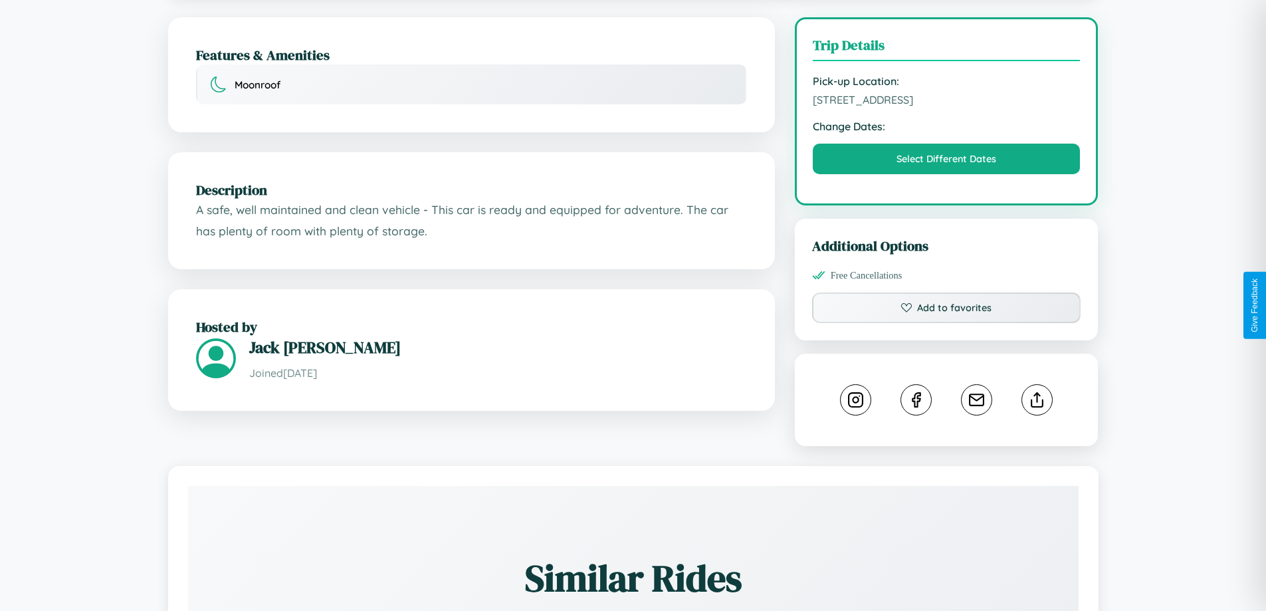
scroll to position [345, 0]
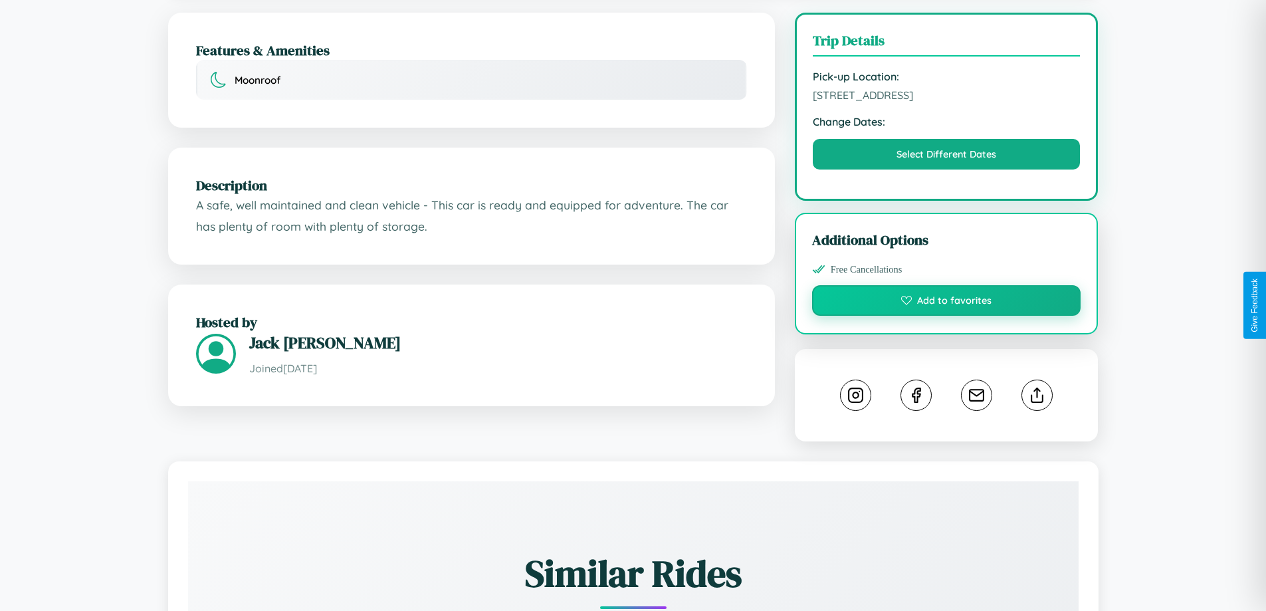
click at [946, 302] on button "Add to favorites" at bounding box center [946, 300] width 269 height 31
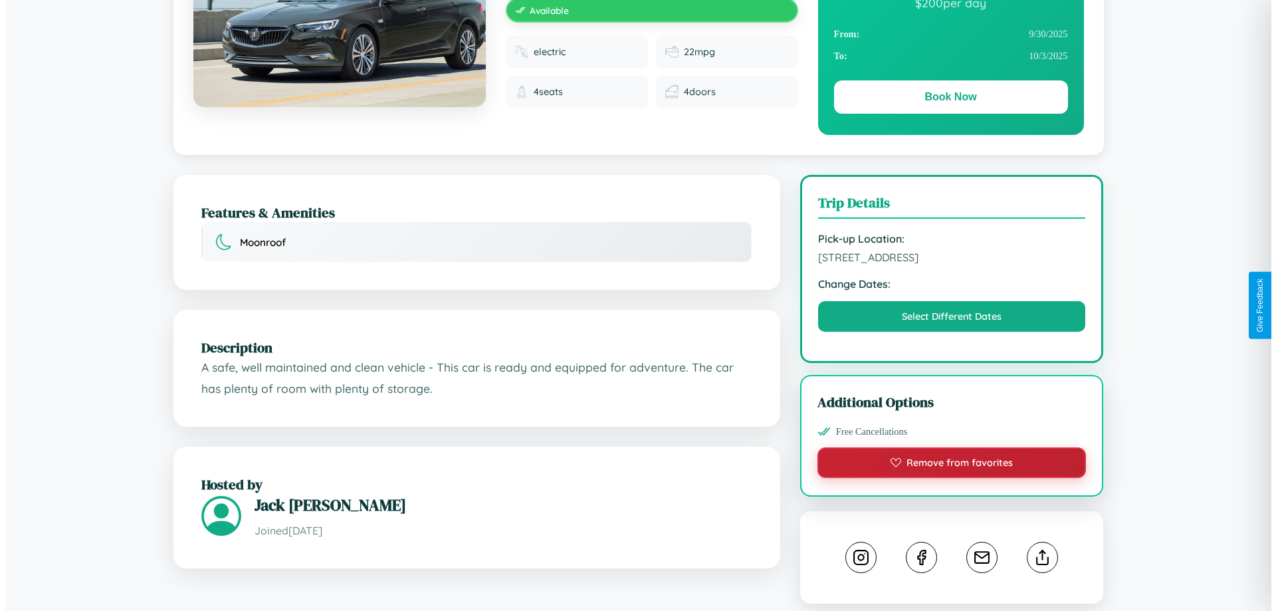
scroll to position [0, 0]
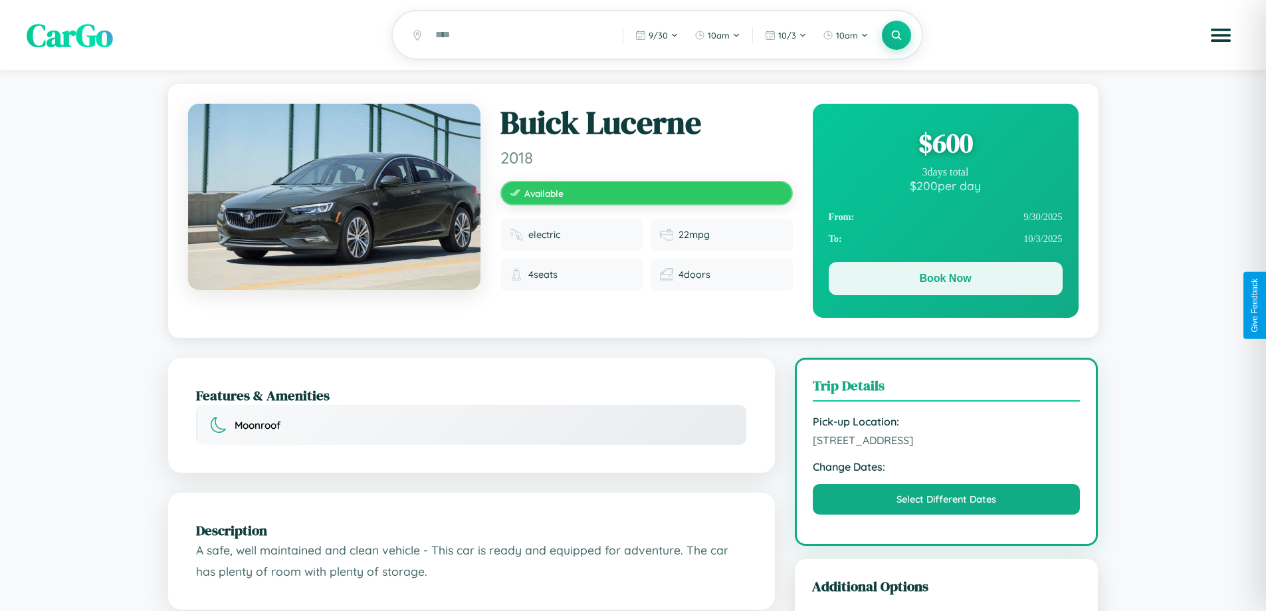
click at [945, 280] on button "Book Now" at bounding box center [946, 278] width 234 height 33
